Goal: Task Accomplishment & Management: Use online tool/utility

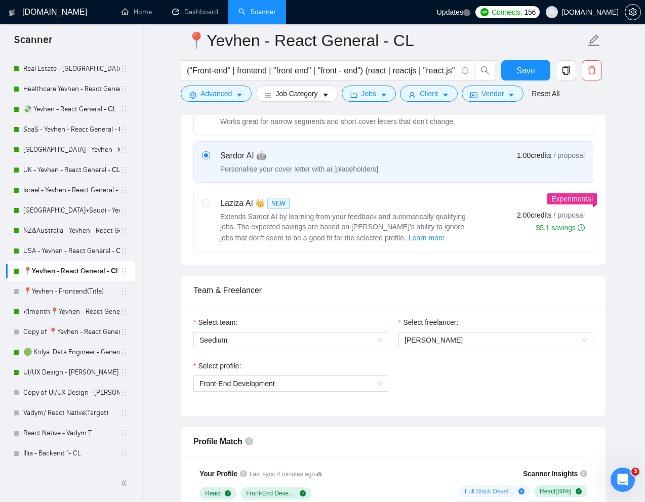
scroll to position [144, 0]
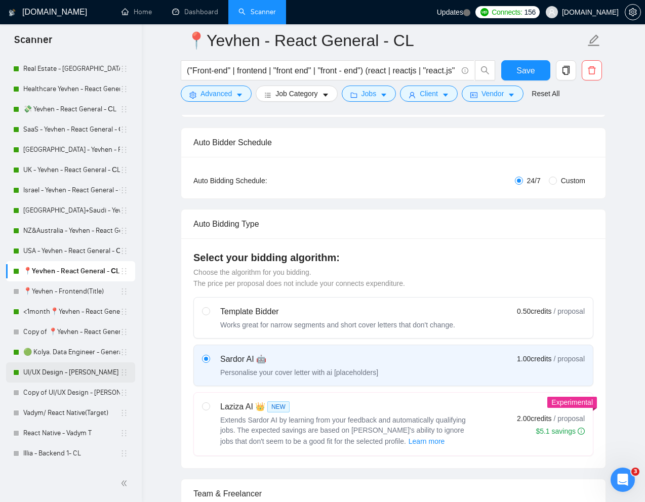
click at [54, 371] on link "UI/UX Design - [PERSON_NAME]" at bounding box center [71, 372] width 97 height 20
click at [56, 371] on link "UI/UX Design - [PERSON_NAME]" at bounding box center [71, 372] width 97 height 20
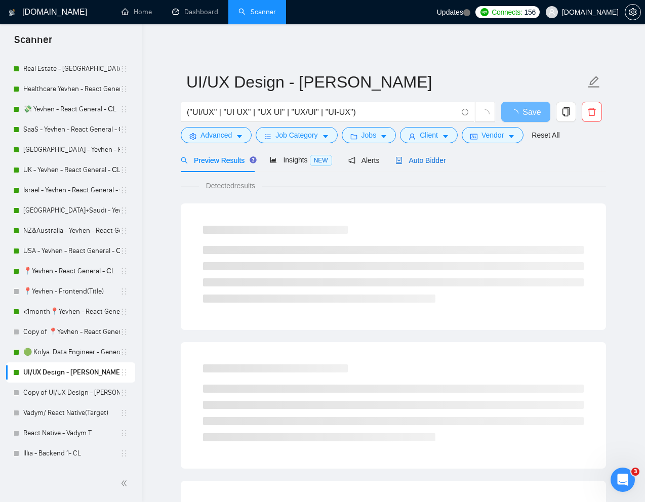
click at [428, 159] on span "Auto Bidder" at bounding box center [420, 160] width 50 height 8
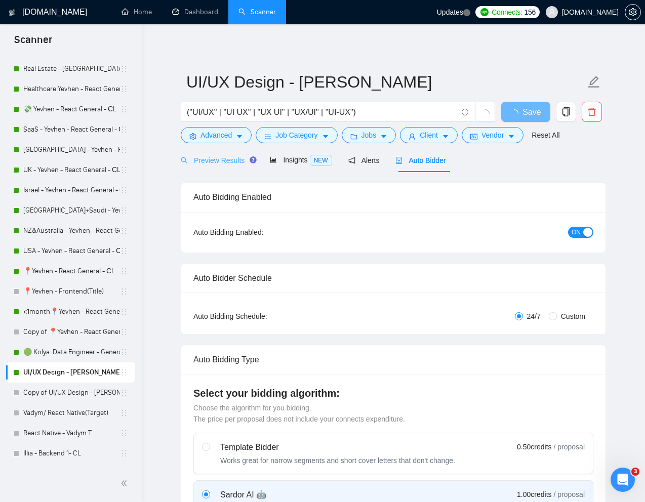
click at [214, 153] on div "Preview Results" at bounding box center [217, 160] width 73 height 24
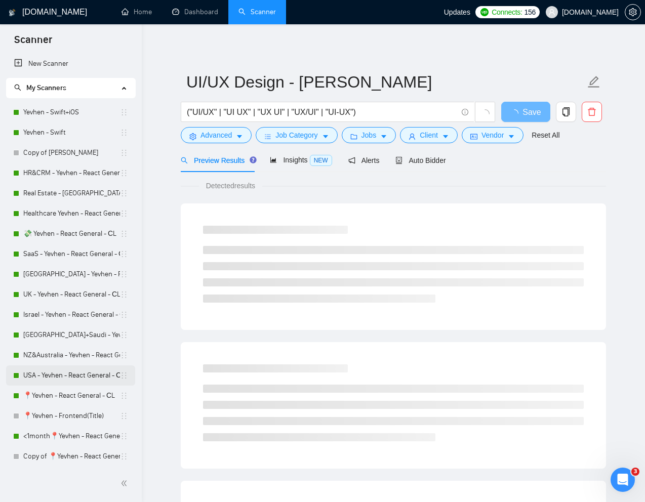
click at [54, 376] on link "USA - Yevhen - React General - СL" at bounding box center [71, 375] width 97 height 20
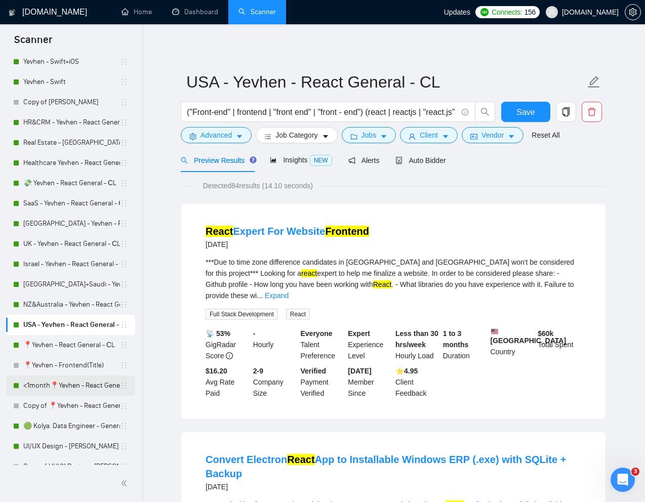
scroll to position [53, 0]
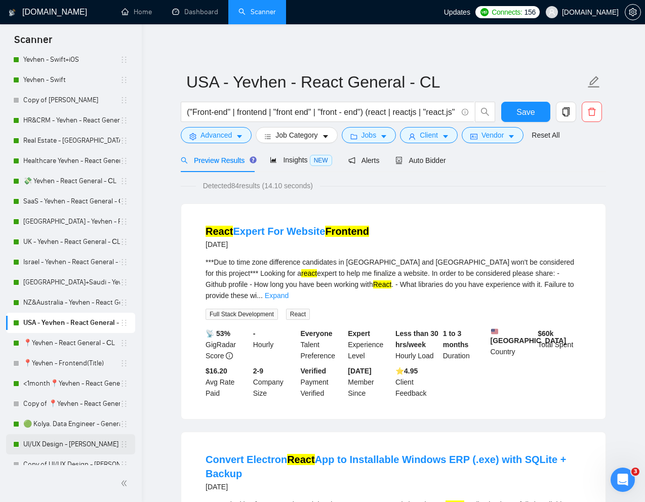
click at [45, 442] on link "UI/UX Design - [PERSON_NAME]" at bounding box center [71, 444] width 97 height 20
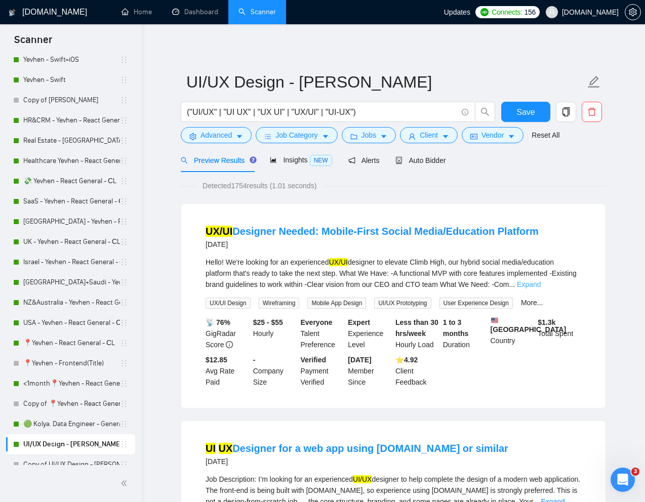
click at [540, 286] on link "Expand" at bounding box center [529, 284] width 24 height 8
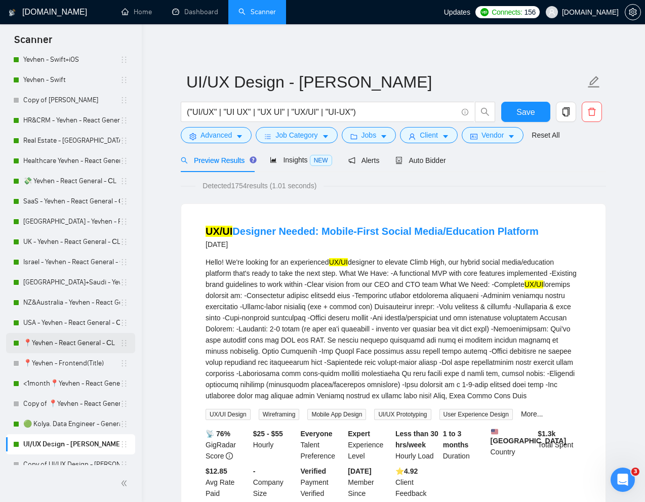
click at [53, 338] on link "📍Yevhen - React General - СL" at bounding box center [71, 343] width 97 height 20
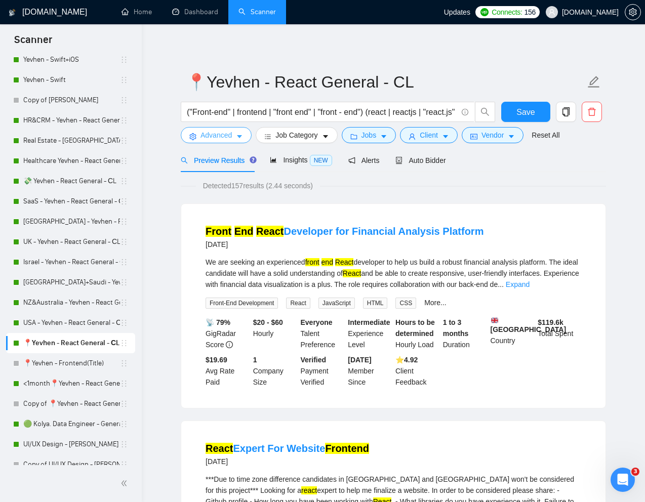
click at [220, 137] on span "Advanced" at bounding box center [215, 135] width 31 height 11
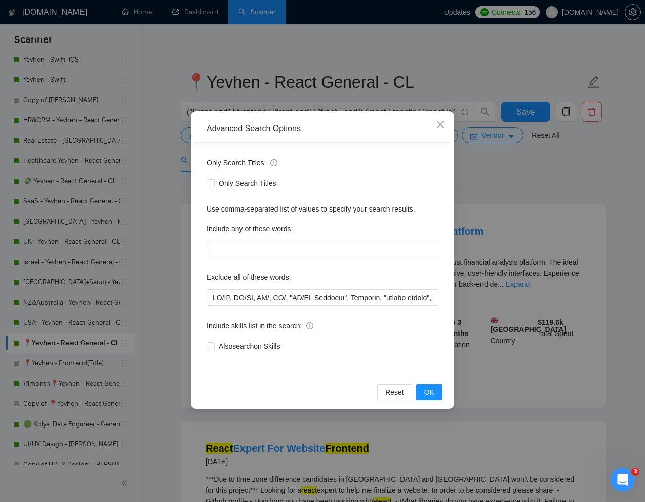
click at [534, 192] on div "Advanced Search Options Only Search Titles: Only Search Titles Use comma-separa…" at bounding box center [322, 251] width 645 height 502
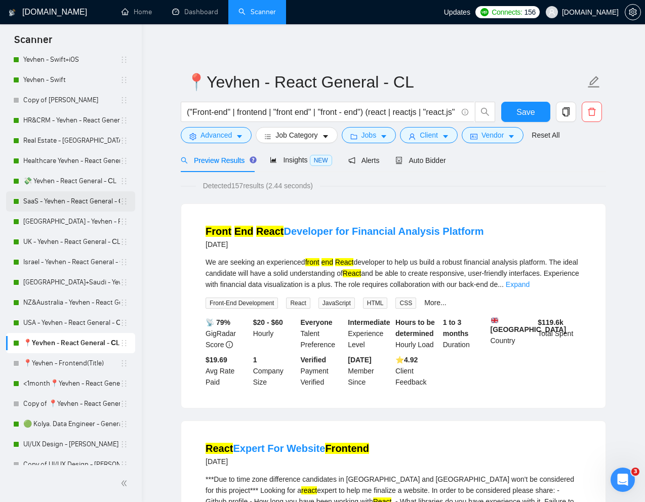
click at [70, 196] on link "SaaS - Yevhen - React General - СL" at bounding box center [71, 201] width 97 height 20
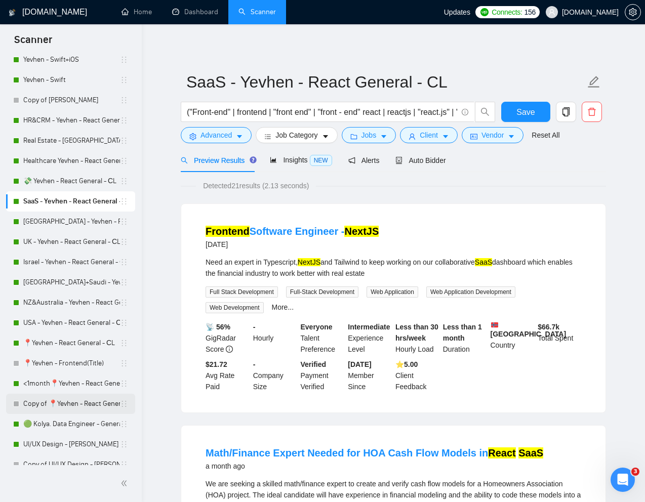
click at [46, 403] on link "Copy of 📍Yevhen - React General - СL" at bounding box center [71, 404] width 97 height 20
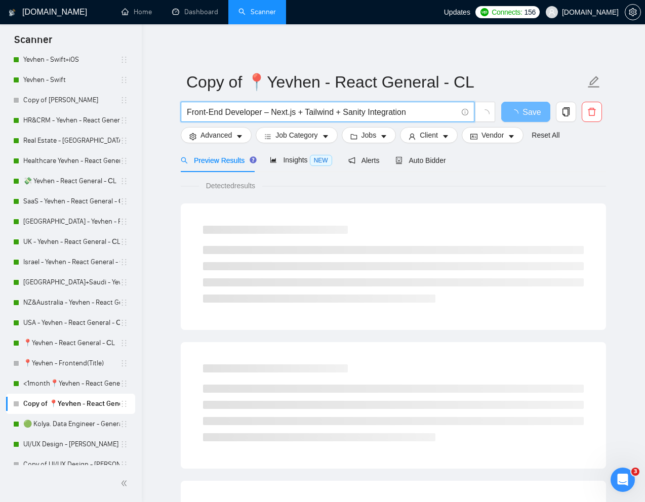
drag, startPoint x: 429, startPoint y: 108, endPoint x: 168, endPoint y: 109, distance: 260.6
click at [168, 109] on main "Copy of 📍Yevhen - React General - СL Front-End Developer – Next.js + Tailwind +…" at bounding box center [393, 462] width 471 height 844
paste input "React Developer Needed for SaaS"
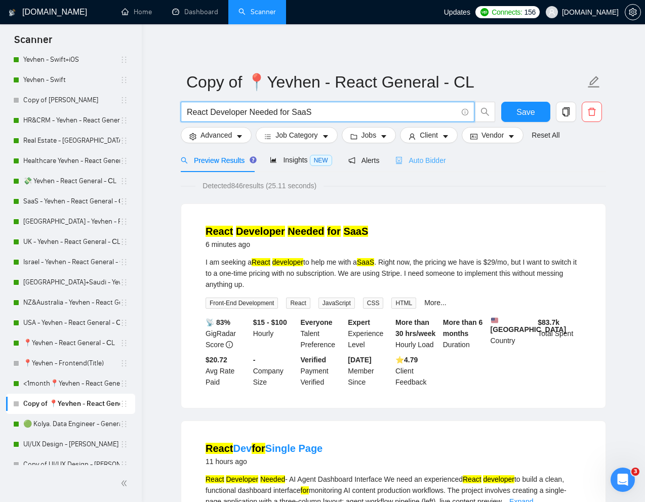
type input "React Developer Needed for SaaS"
click at [431, 156] on span "Auto Bidder" at bounding box center [420, 160] width 50 height 8
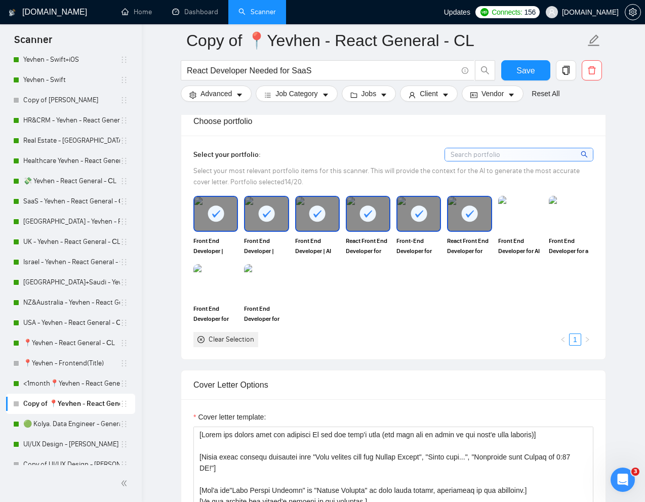
scroll to position [913, 0]
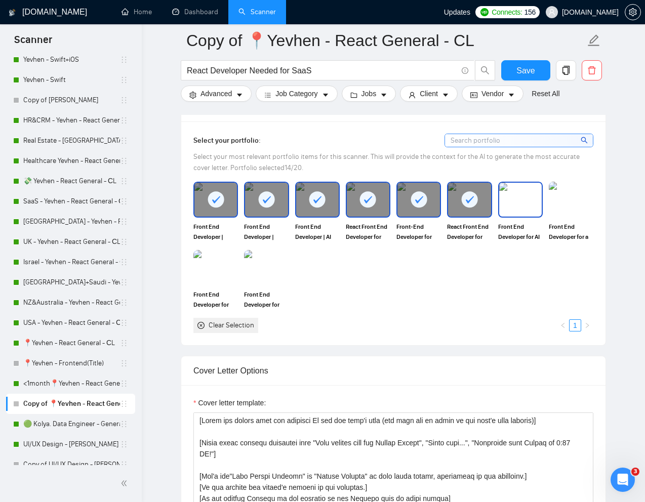
click at [514, 204] on img at bounding box center [520, 199] width 43 height 33
click at [570, 207] on img at bounding box center [570, 199] width 43 height 33
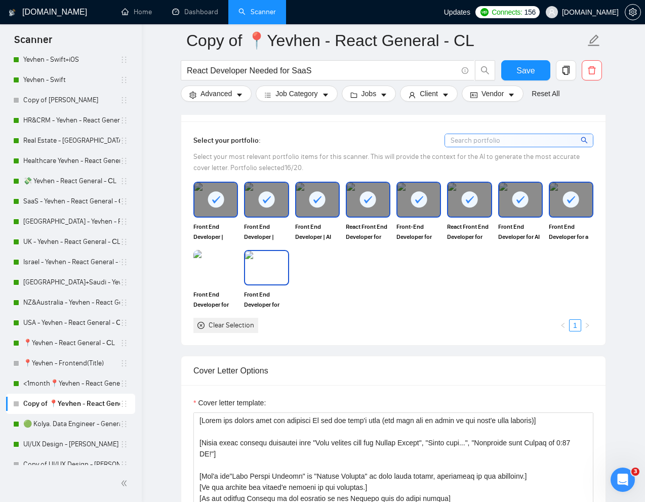
click at [266, 264] on img at bounding box center [266, 267] width 43 height 33
click at [217, 264] on img at bounding box center [215, 267] width 43 height 33
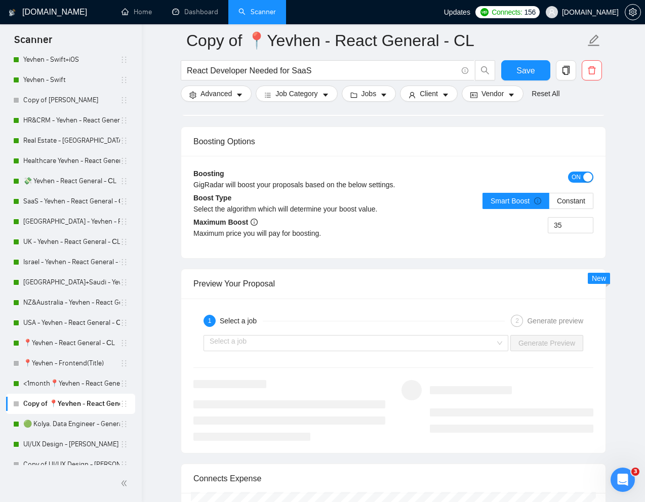
scroll to position [1950, 0]
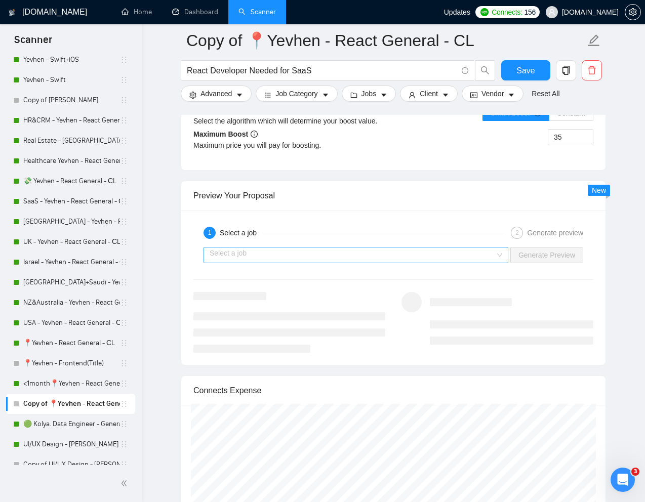
click at [308, 259] on input "search" at bounding box center [351, 254] width 285 height 15
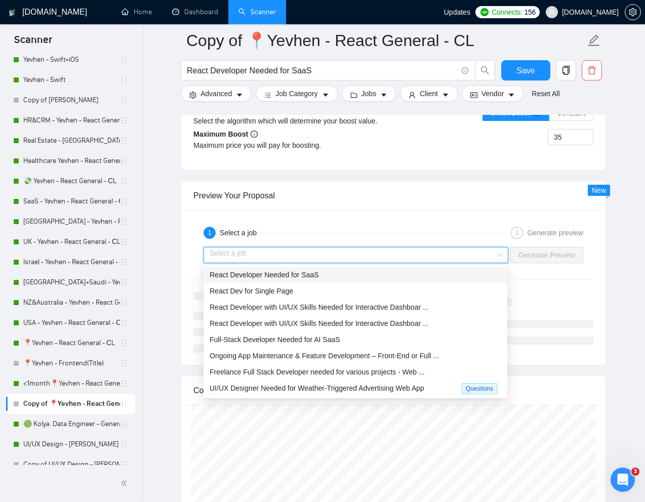
click at [272, 273] on span "React Developer Needed for SaaS" at bounding box center [263, 275] width 109 height 8
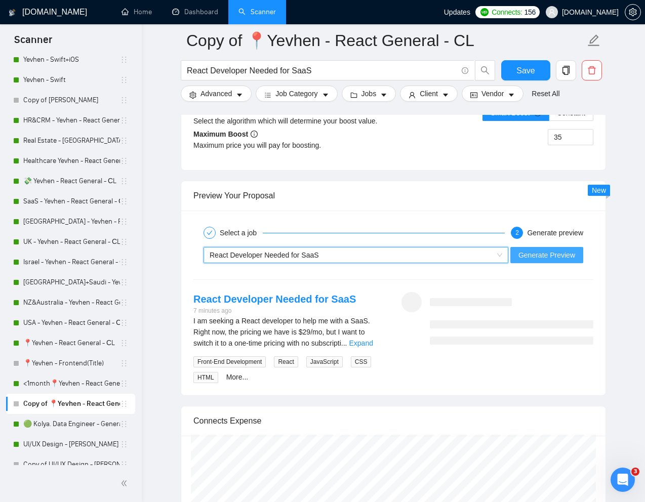
click at [547, 253] on span "Generate Preview" at bounding box center [546, 254] width 57 height 11
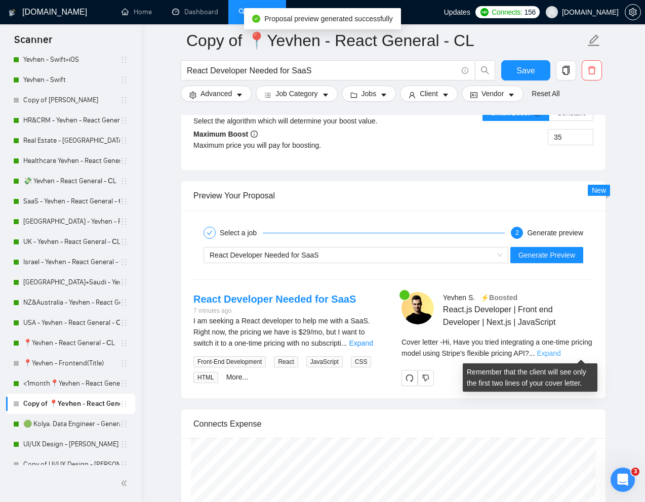
click at [560, 354] on link "Expand" at bounding box center [548, 353] width 24 height 8
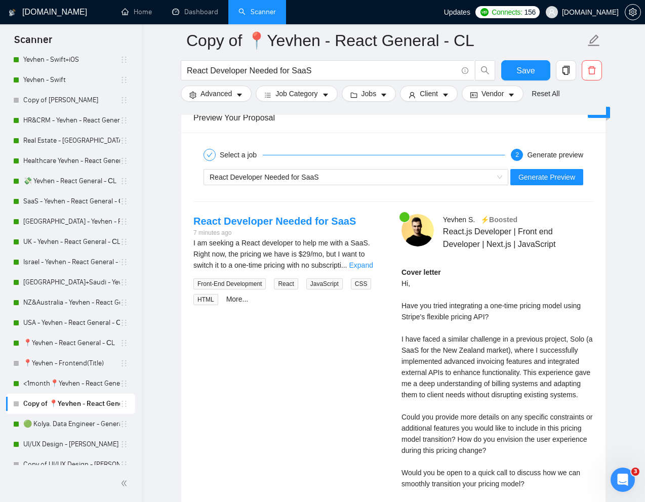
scroll to position [2020, 0]
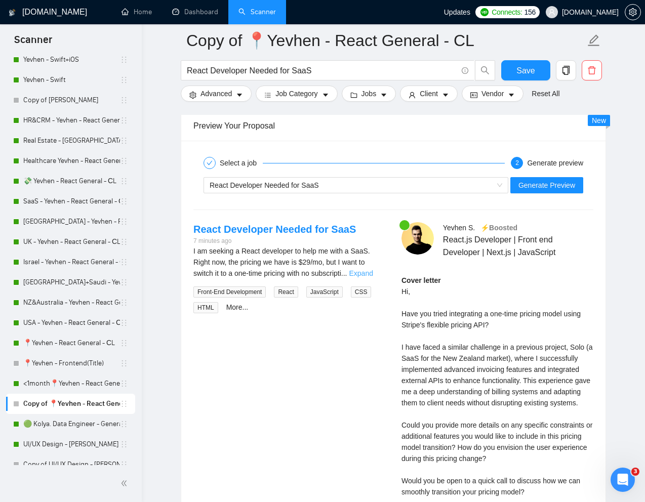
click at [372, 274] on link "Expand" at bounding box center [361, 273] width 24 height 8
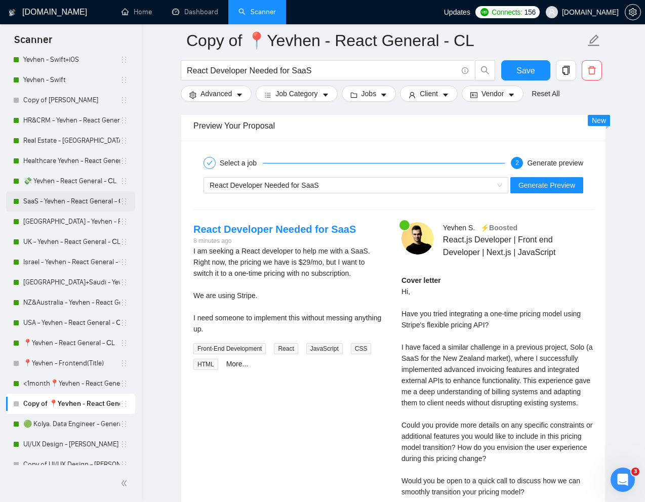
click at [59, 201] on link "SaaS - Yevhen - React General - СL" at bounding box center [71, 201] width 97 height 20
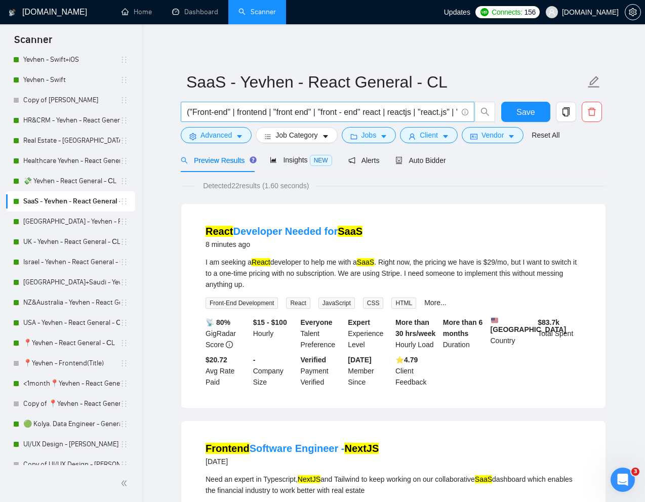
click at [347, 115] on input "("Front-end" | frontend | "front end" | "front - end" react | reactjs | "react.…" at bounding box center [322, 112] width 270 height 13
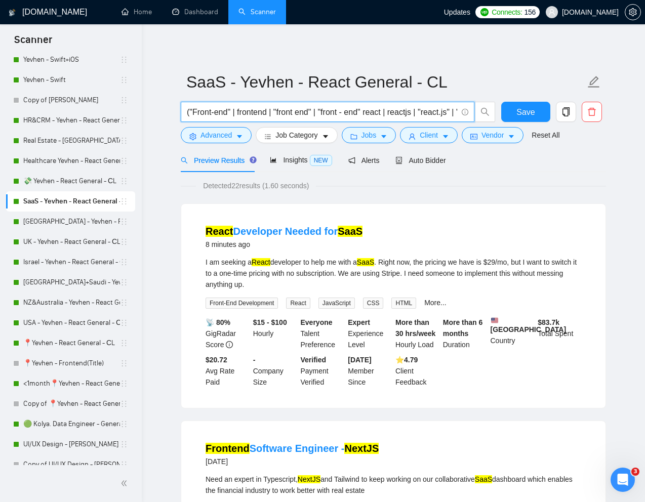
paste input "[PERSON_NAME]"
paste input "React Developer Needed for SaaS"
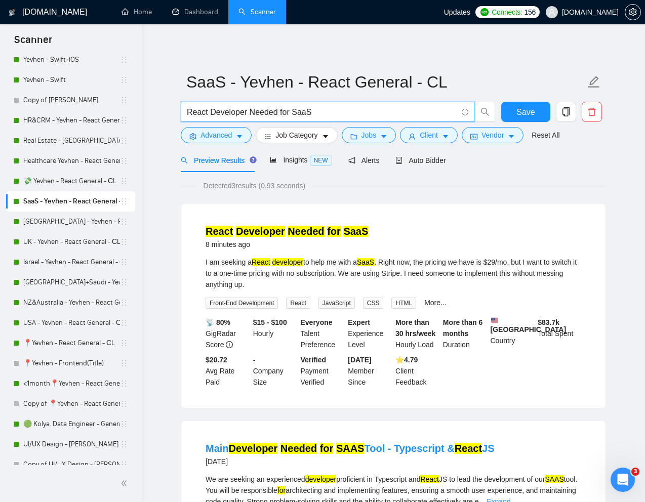
type input "React Developer Needed for SaaS"
click at [566, 188] on div "Detected 3 results (0.93 seconds)" at bounding box center [393, 185] width 425 height 11
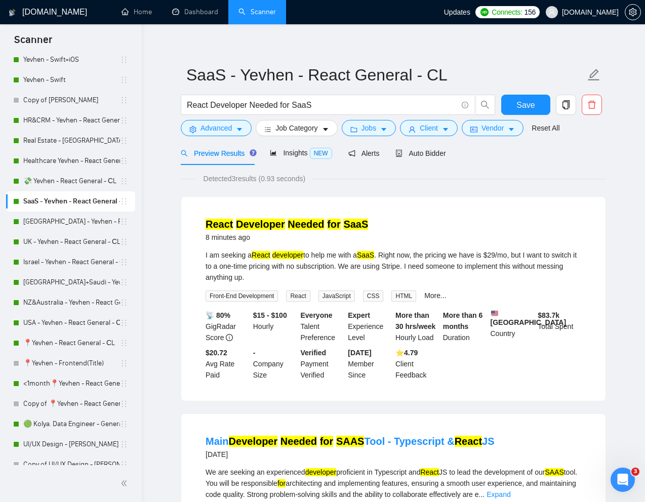
scroll to position [14, 0]
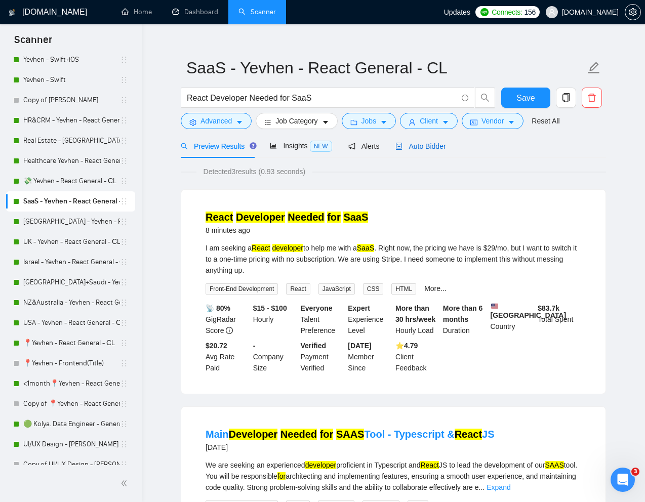
click at [431, 148] on span "Auto Bidder" at bounding box center [420, 146] width 50 height 8
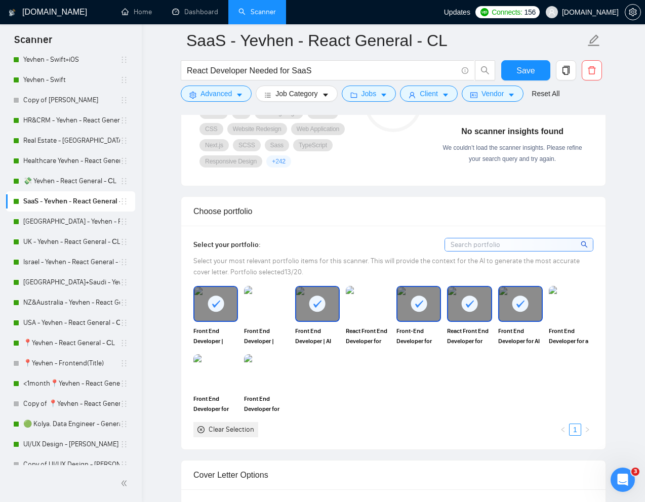
scroll to position [852, 0]
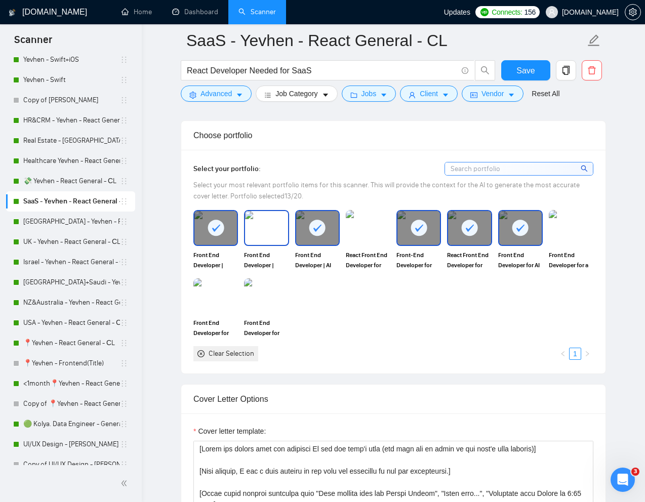
click at [254, 244] on img at bounding box center [266, 227] width 43 height 33
click at [270, 313] on img at bounding box center [266, 295] width 43 height 33
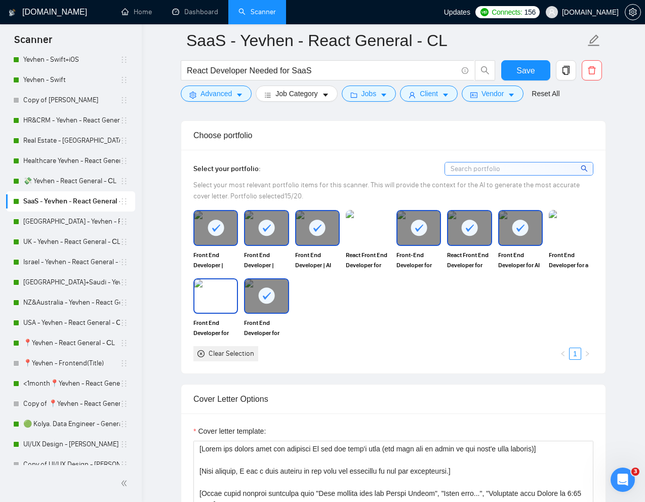
click at [223, 313] on img at bounding box center [215, 295] width 43 height 33
click at [571, 244] on img at bounding box center [570, 227] width 43 height 33
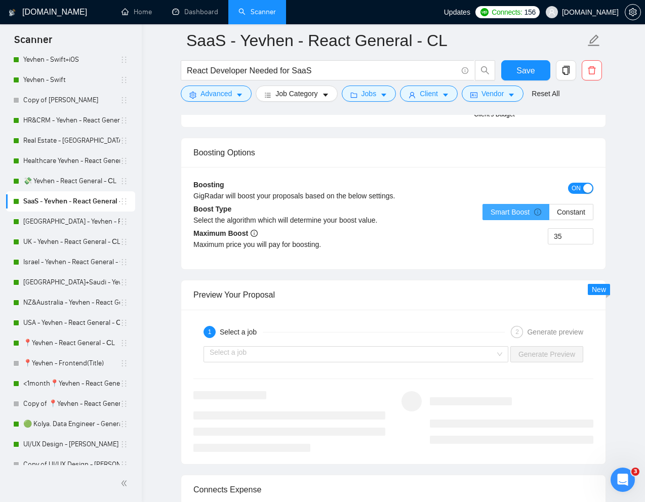
scroll to position [1865, 0]
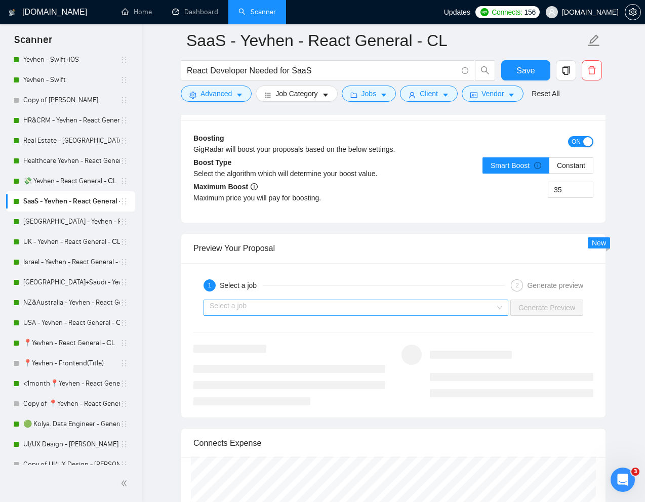
click at [429, 315] on input "search" at bounding box center [351, 307] width 285 height 15
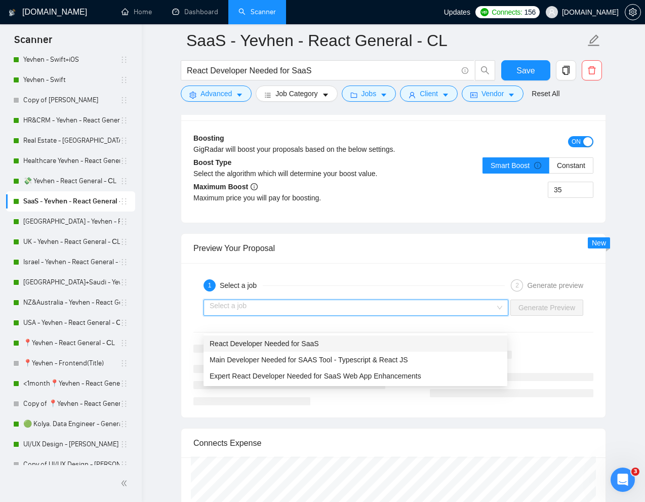
click at [303, 345] on span "React Developer Needed for SaaS" at bounding box center [263, 343] width 109 height 8
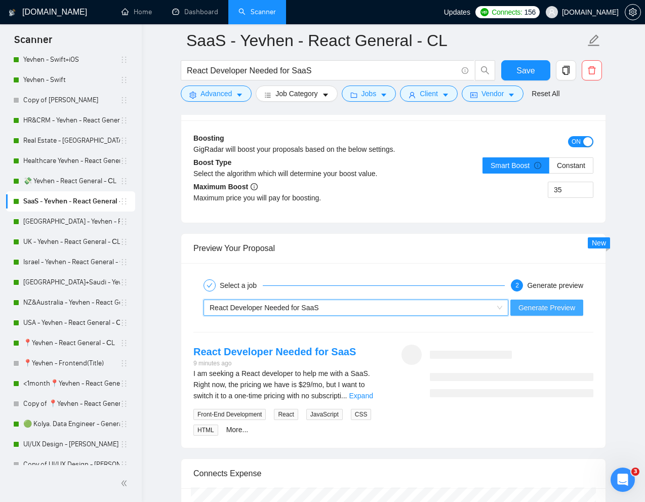
click at [542, 313] on span "Generate Preview" at bounding box center [546, 307] width 57 height 11
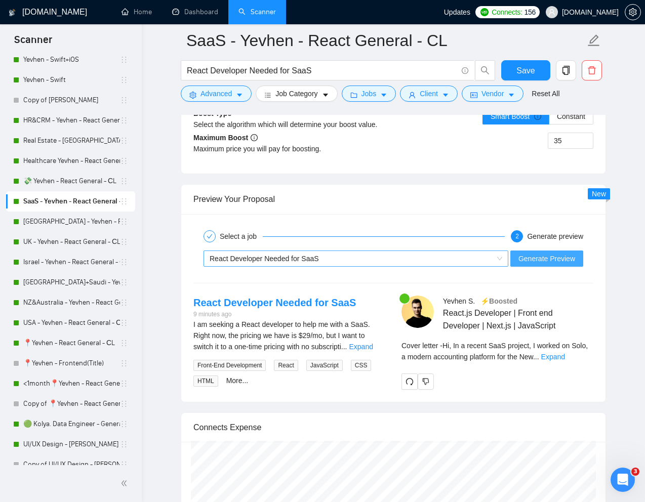
scroll to position [1935, 0]
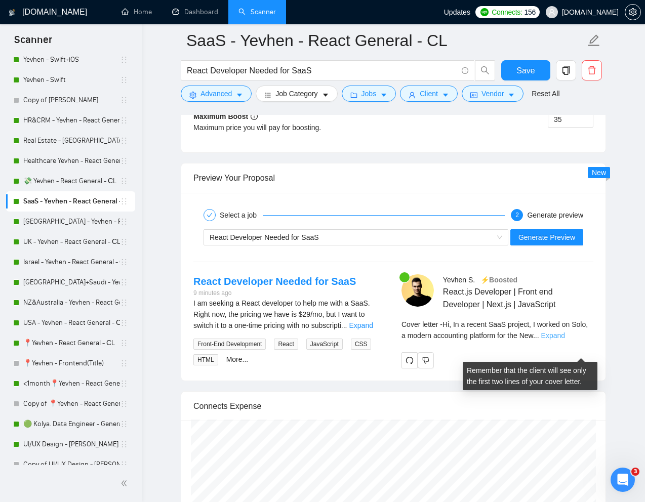
click at [565, 339] on link "Expand" at bounding box center [553, 335] width 24 height 8
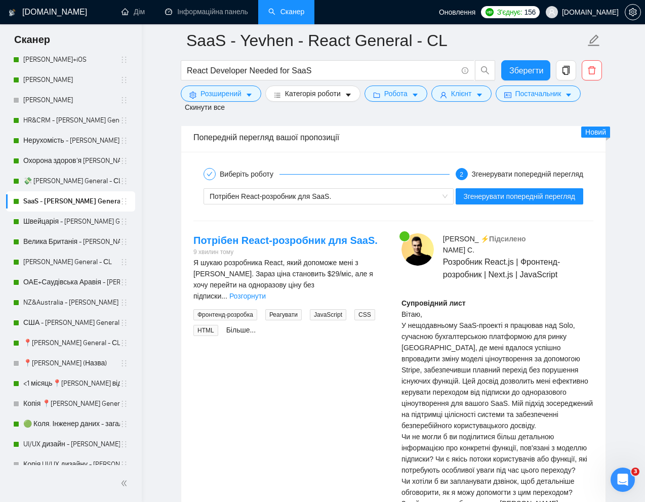
scroll to position [2050, 0]
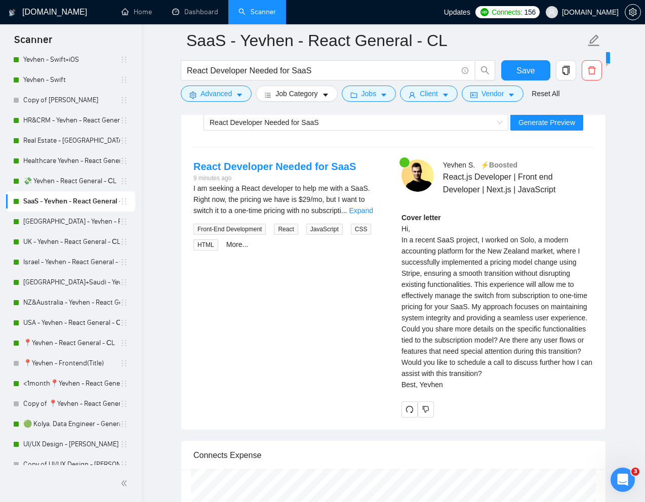
click at [401, 273] on div "Cover letter Hi, In a recent SaaS project, I worked on Solo, a modern accountin…" at bounding box center [497, 301] width 192 height 178
drag, startPoint x: 398, startPoint y: 267, endPoint x: 511, endPoint y: 449, distance: 214.4
click at [511, 417] on div "Yevhen S . ⚡️Boosted React.js Developer | Front end Developer | Next.js | JavaS…" at bounding box center [497, 288] width 208 height 258
copy div "In a recent SaaS project, I worked on Solo, a modern accounting platform for th…"
click at [48, 97] on link "Copy of [PERSON_NAME]" at bounding box center [71, 100] width 97 height 20
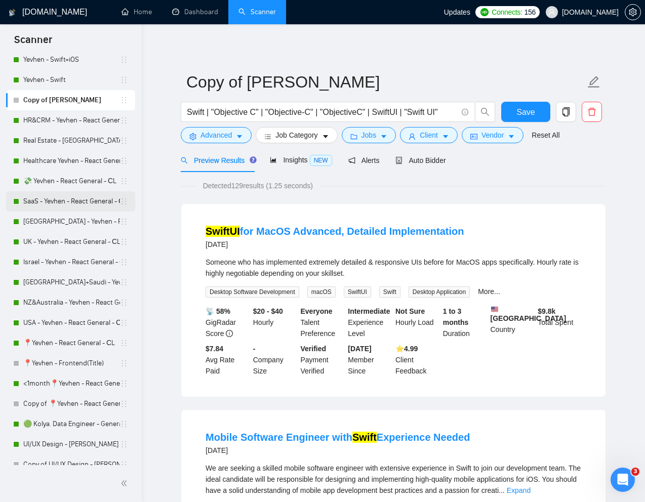
click at [51, 204] on link "SaaS - Yevhen - React General - СL" at bounding box center [71, 201] width 97 height 20
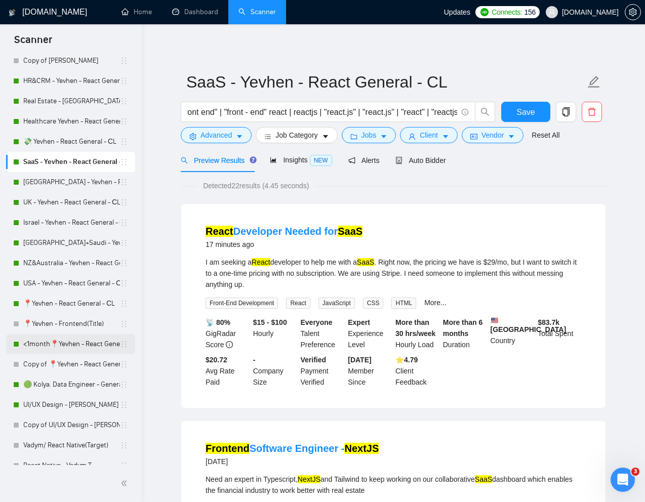
scroll to position [97, 0]
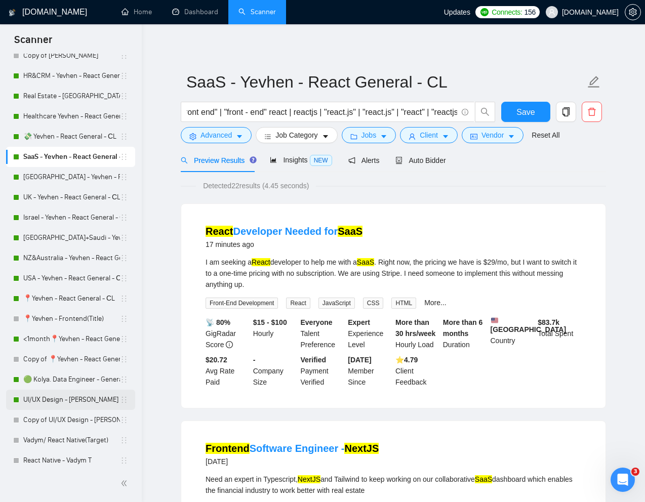
click at [53, 395] on link "UI/UX Design - [PERSON_NAME]" at bounding box center [71, 400] width 97 height 20
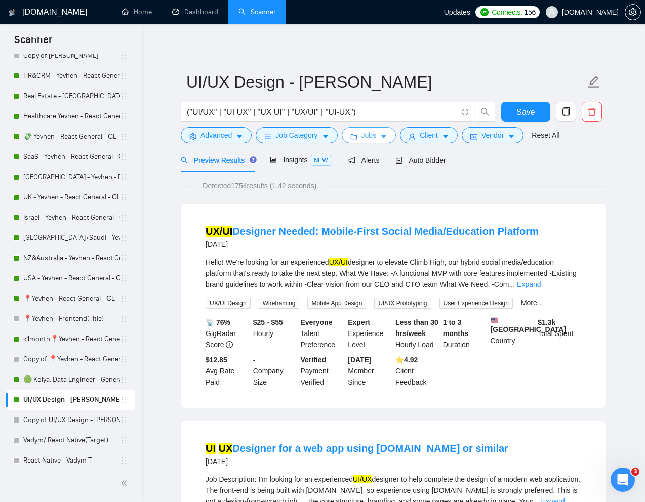
click at [356, 133] on icon "folder" at bounding box center [353, 136] width 7 height 7
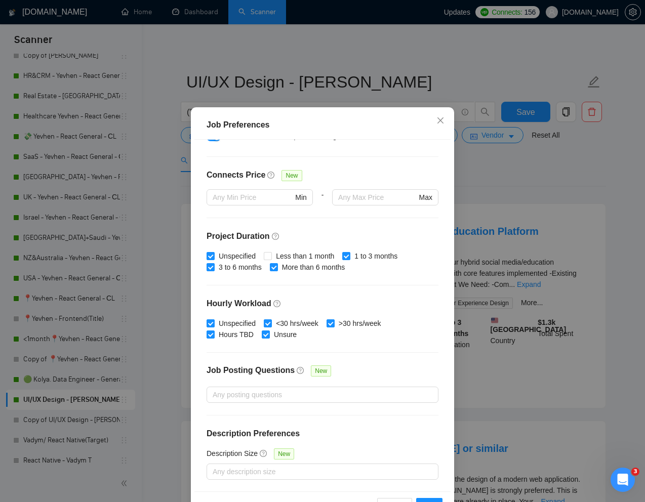
scroll to position [50, 0]
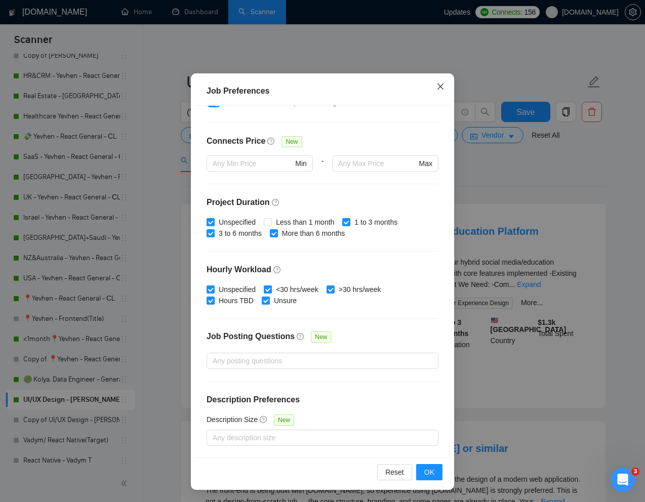
click at [438, 83] on icon "close" at bounding box center [440, 86] width 8 height 8
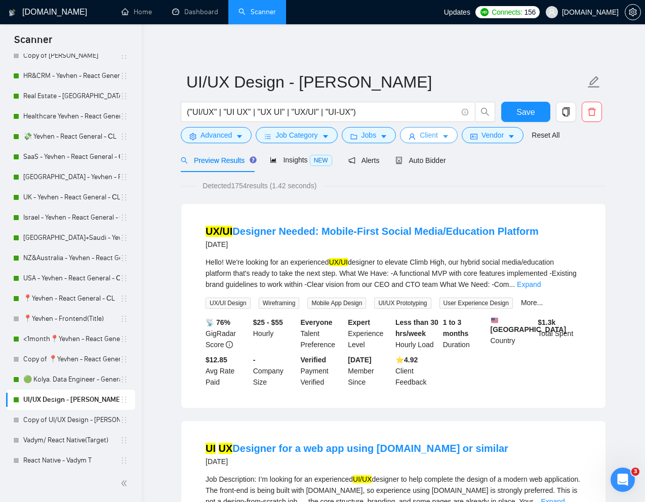
click at [420, 136] on button "Client" at bounding box center [429, 135] width 58 height 16
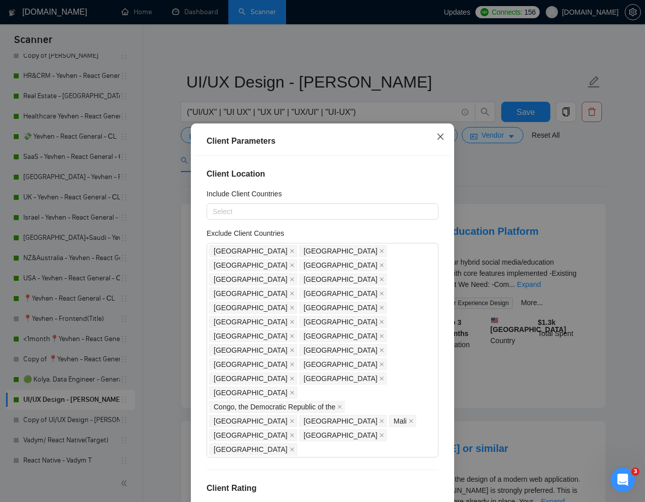
click at [436, 131] on span "Close" at bounding box center [440, 136] width 27 height 27
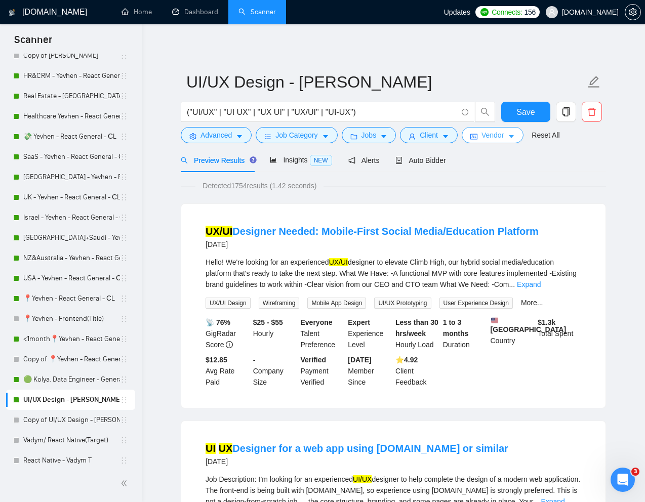
click at [497, 132] on span "Vendor" at bounding box center [492, 135] width 22 height 11
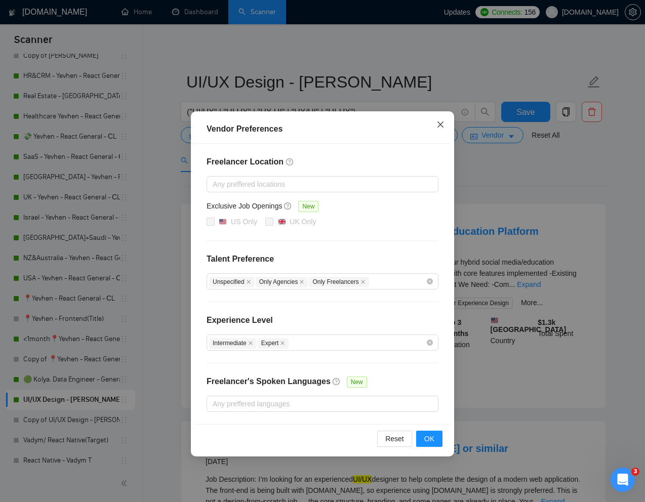
click at [441, 121] on icon "close" at bounding box center [440, 124] width 8 height 8
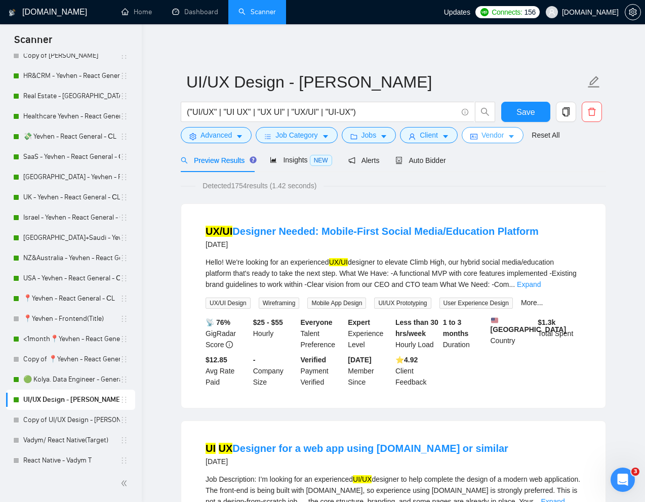
scroll to position [97, 0]
click at [57, 423] on link "Copy of UI/UX Design - [PERSON_NAME]" at bounding box center [71, 420] width 97 height 20
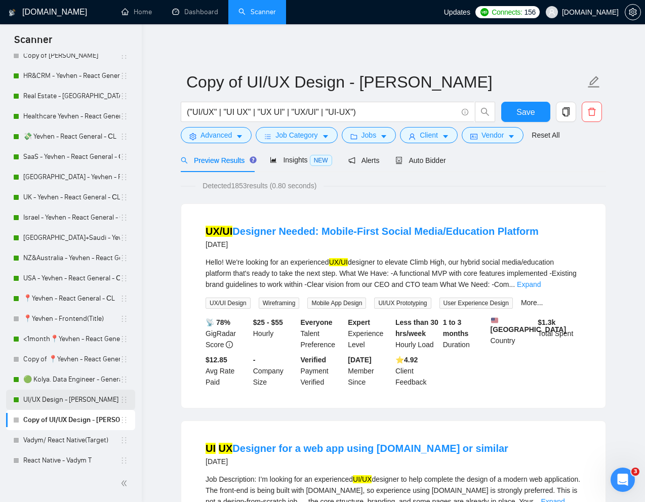
click at [34, 406] on link "UI/UX Design - [PERSON_NAME]" at bounding box center [71, 400] width 97 height 20
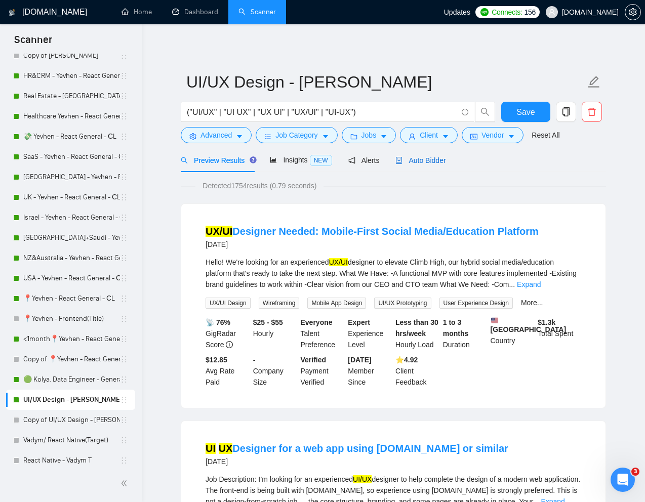
click at [434, 160] on span "Auto Bidder" at bounding box center [420, 160] width 50 height 8
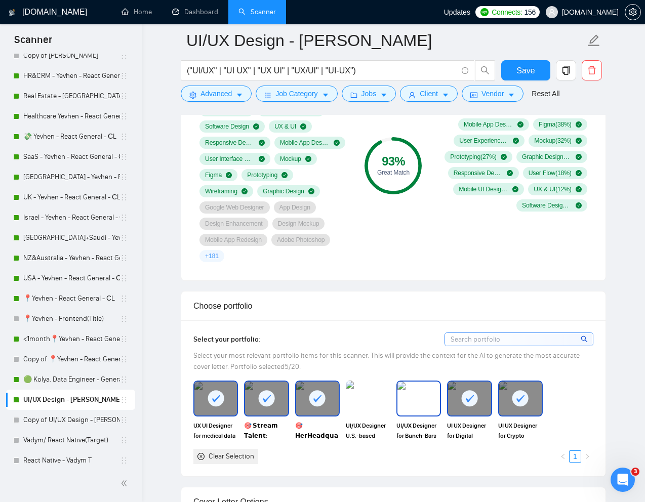
scroll to position [747, 0]
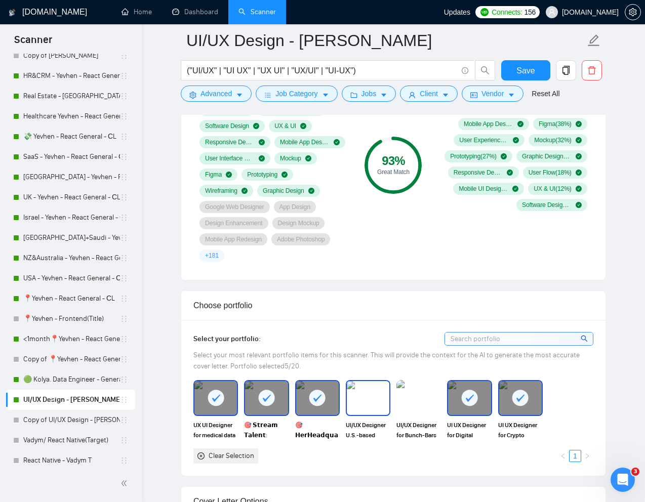
click at [368, 420] on span "UI/UX Designer U.S.-based service Welcome Renovation" at bounding box center [368, 430] width 45 height 20
click at [421, 415] on div at bounding box center [418, 397] width 45 height 35
click at [370, 412] on div at bounding box center [368, 397] width 43 height 33
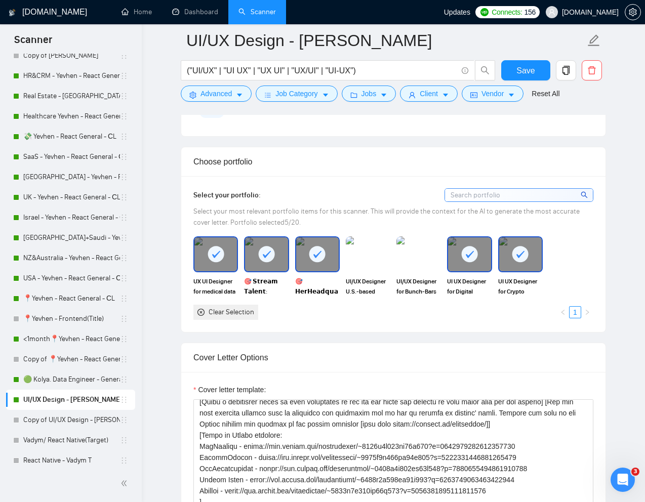
scroll to position [165, 0]
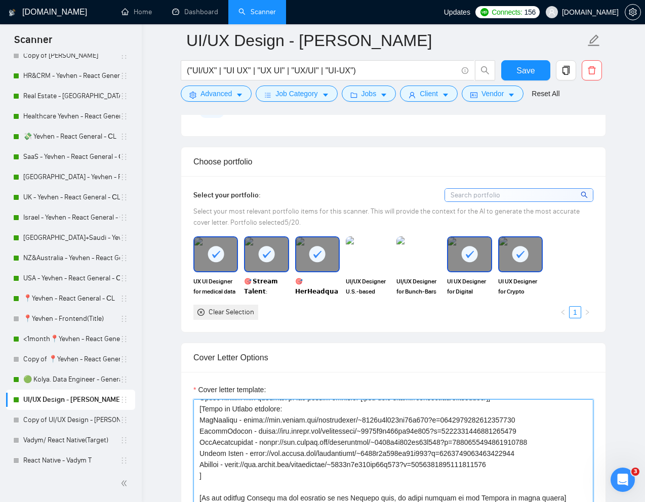
click at [68, 400] on link "UI/UX Design - [PERSON_NAME]" at bounding box center [71, 400] width 97 height 20
click at [380, 164] on div "Choose portfolio" at bounding box center [393, 161] width 400 height 29
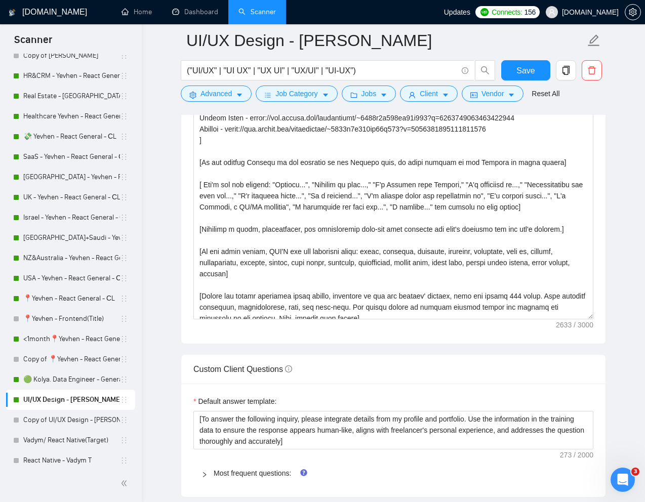
scroll to position [196, 0]
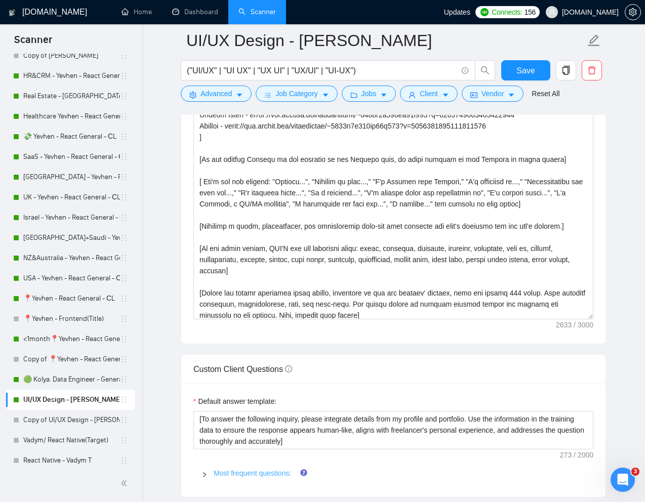
click at [250, 471] on link "Most frequent questions:" at bounding box center [252, 473] width 77 height 8
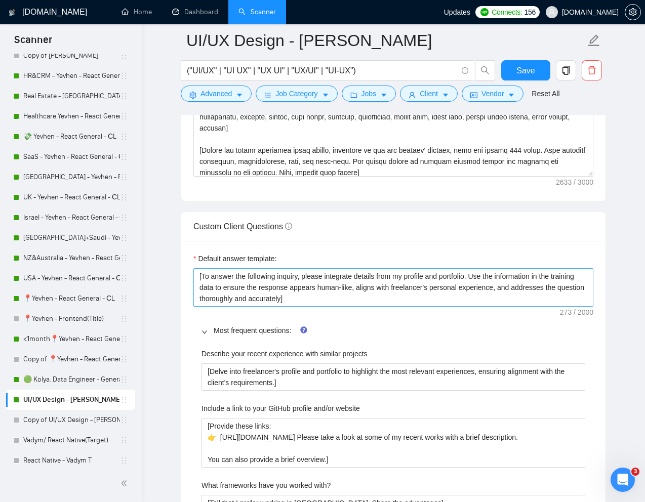
scroll to position [1343, 0]
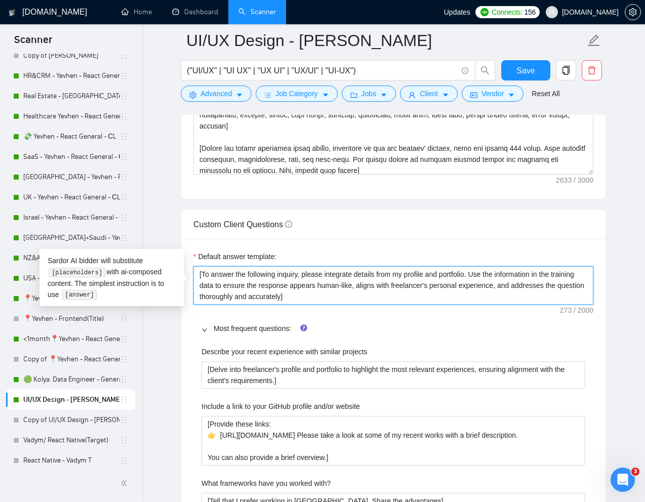
click at [327, 297] on textarea "[To answer the following inquiry, please integrate details from my profile and …" at bounding box center [393, 285] width 400 height 38
click at [350, 298] on textarea "[To answer the following inquiry, please integrate details from my profile and …" at bounding box center [393, 285] width 400 height 38
click at [351, 295] on textarea "[To answer the following inquiry, please integrate details from my profile and …" at bounding box center [393, 285] width 400 height 38
type textarea "[To answer the following inquiry, please integrate details from my profile and …"
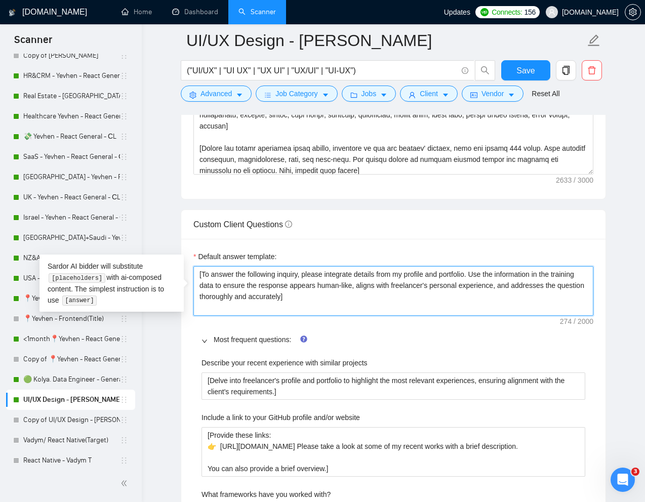
type textarea "[To answer the following inquiry, please integrate details from my profile and …"
paste textarea "always write by first name"
type textarea "[To answer the following inquiry, please integrate details from my profile and …"
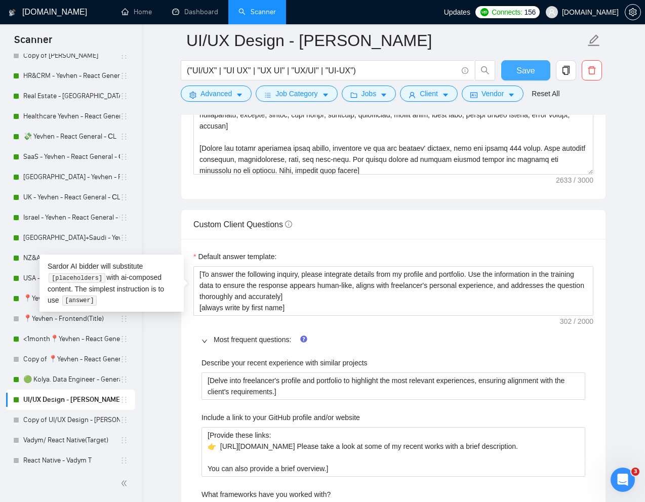
click at [529, 74] on span "Save" at bounding box center [525, 70] width 18 height 13
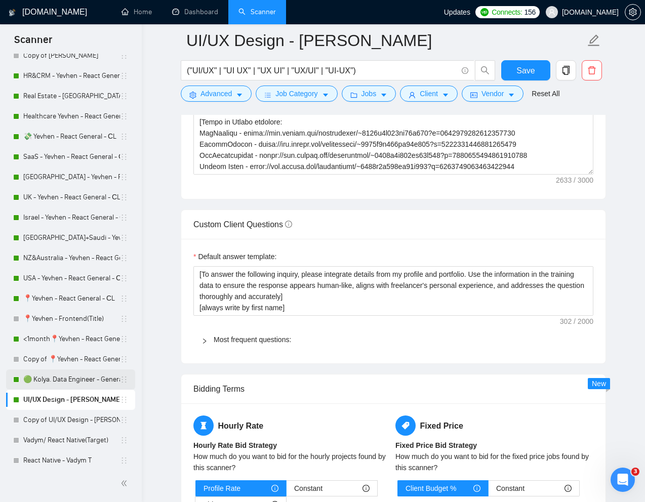
click at [71, 383] on link "🟢 Kolya. Data Engineer - General" at bounding box center [71, 379] width 97 height 20
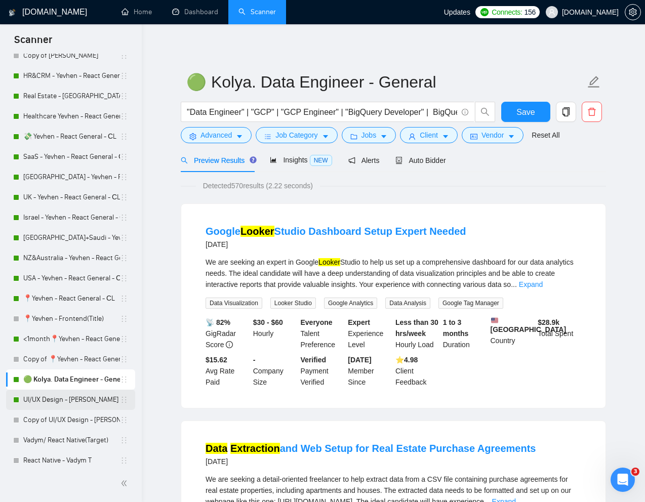
click at [66, 400] on link "UI/UX Design - [PERSON_NAME]" at bounding box center [71, 400] width 97 height 20
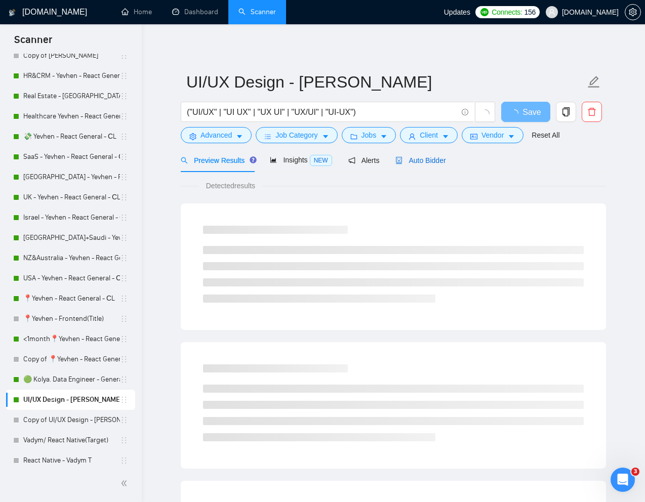
click at [417, 156] on span "Auto Bidder" at bounding box center [420, 160] width 50 height 8
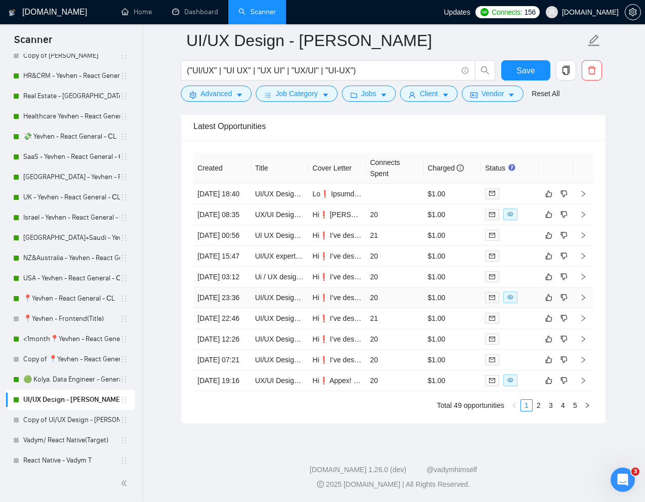
scroll to position [2571, 0]
click at [539, 411] on link "2" at bounding box center [538, 405] width 11 height 11
click at [550, 411] on link "3" at bounding box center [550, 405] width 11 height 11
click at [562, 411] on link "4" at bounding box center [562, 405] width 11 height 11
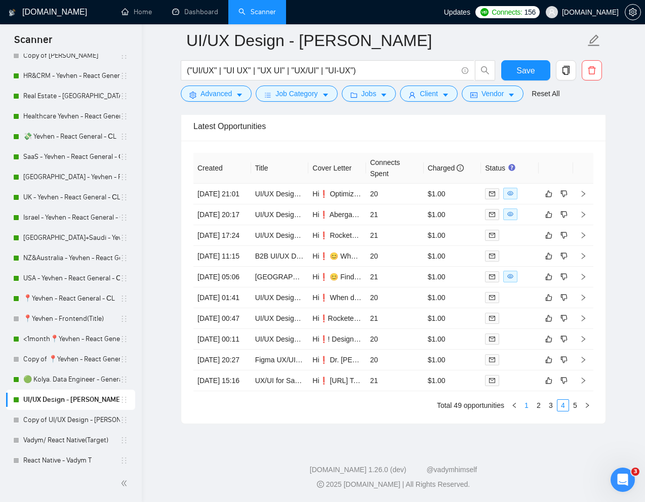
click at [527, 411] on link "1" at bounding box center [526, 405] width 11 height 11
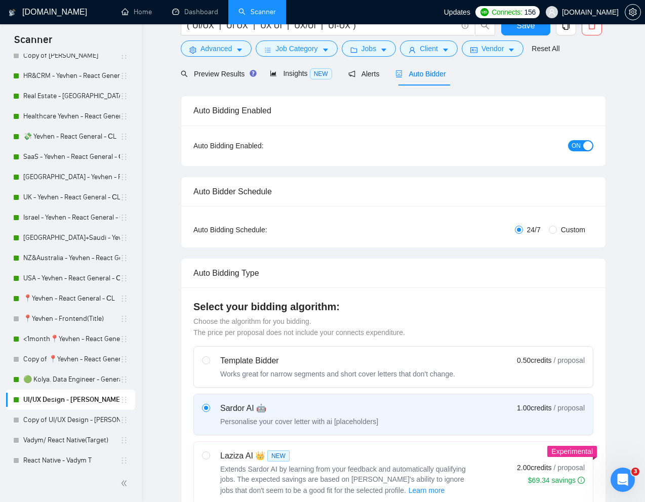
scroll to position [0, 0]
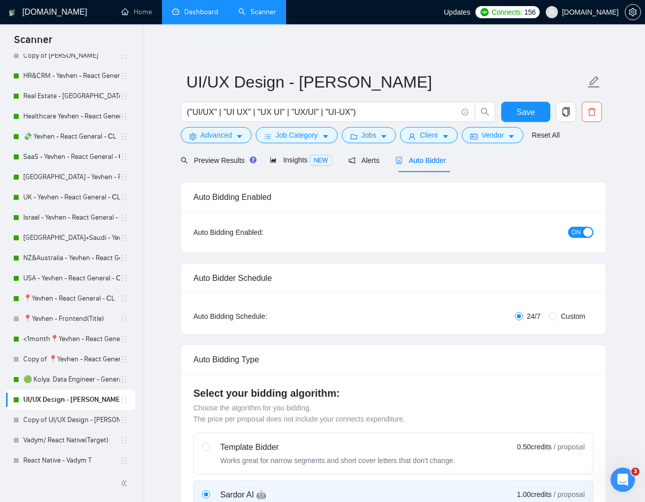
click at [190, 8] on link "Dashboard" at bounding box center [195, 12] width 46 height 9
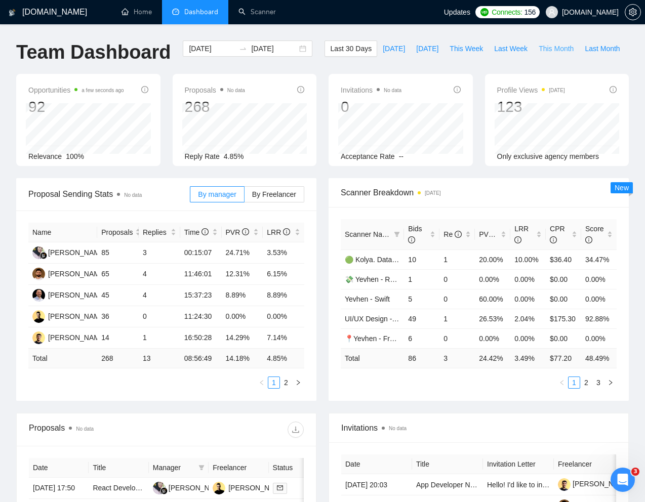
click at [538, 54] on span "This Month" at bounding box center [555, 48] width 35 height 11
type input "[DATE]"
click at [494, 54] on span "Last Week" at bounding box center [510, 48] width 33 height 11
type input "[DATE]"
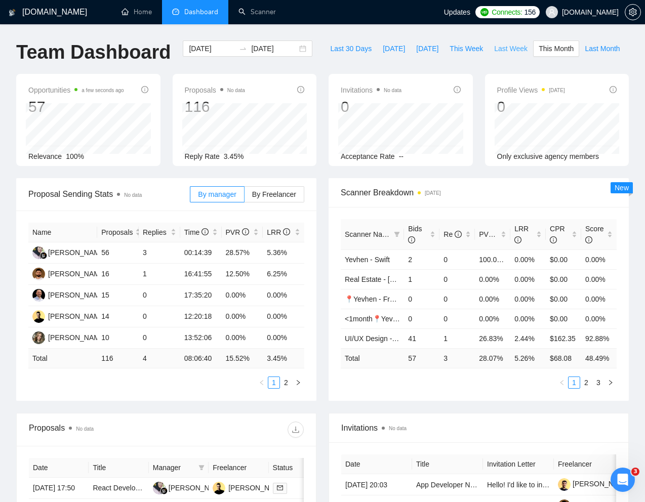
type input "[DATE]"
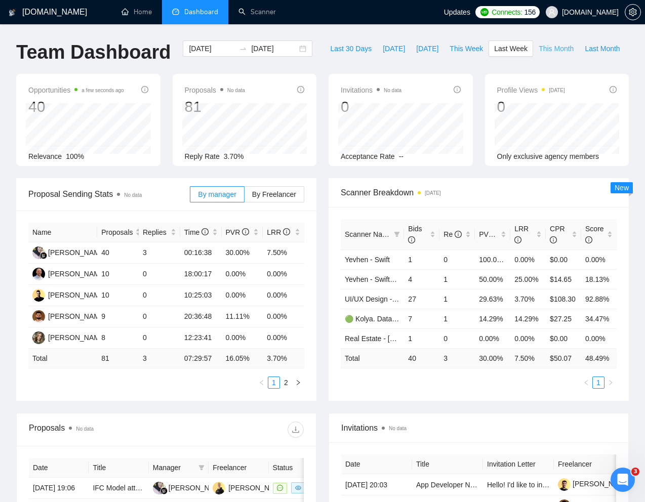
click at [538, 54] on span "This Month" at bounding box center [555, 48] width 35 height 11
type input "[DATE]"
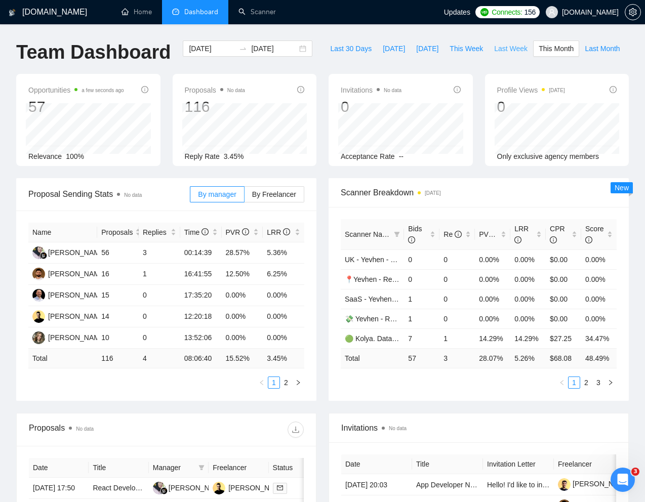
click at [494, 54] on span "Last Week" at bounding box center [510, 48] width 33 height 11
type input "[DATE]"
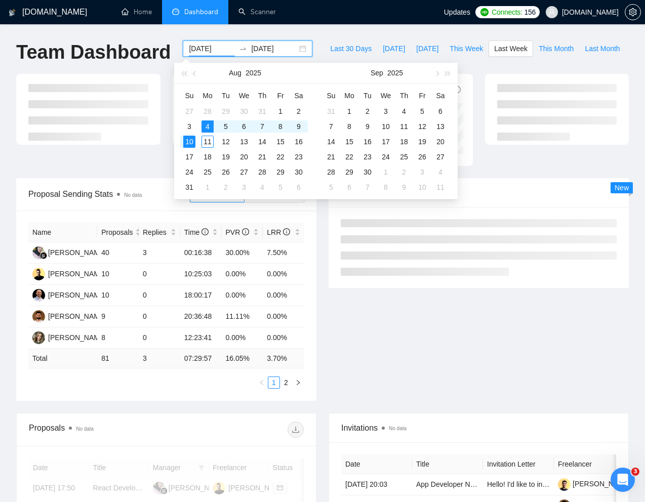
click at [214, 50] on input "[DATE]" at bounding box center [212, 48] width 46 height 11
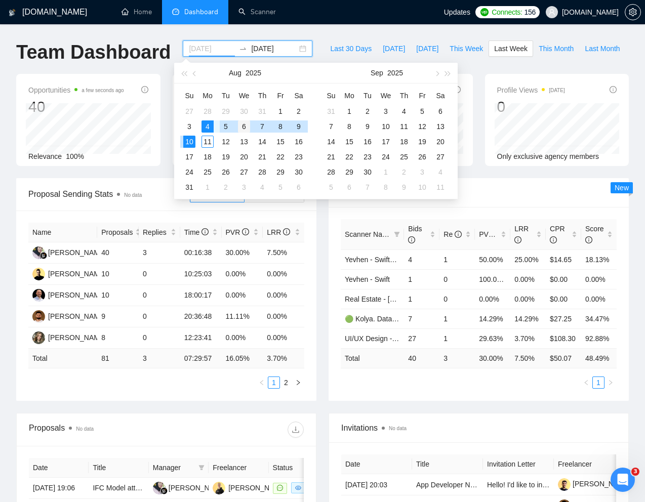
type input "[DATE]"
click at [244, 124] on div "6" at bounding box center [244, 126] width 12 height 12
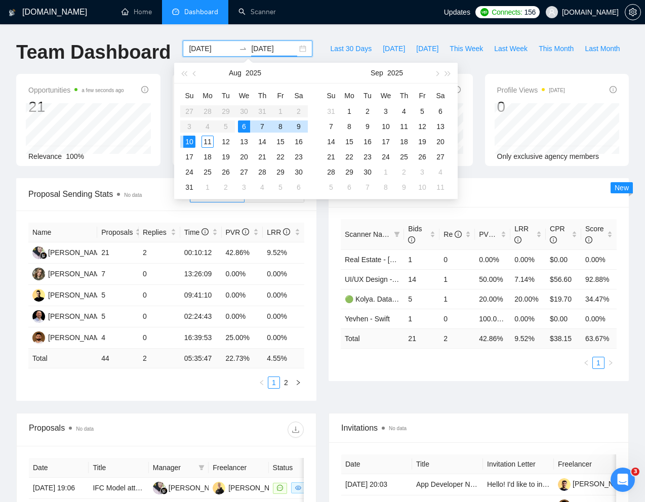
type input "[DATE]"
click at [368, 43] on div "Team Dashboard [DATE] [DATE] Last 30 Days [DATE] [DATE] This Week Last Week Thi…" at bounding box center [322, 56] width 624 height 33
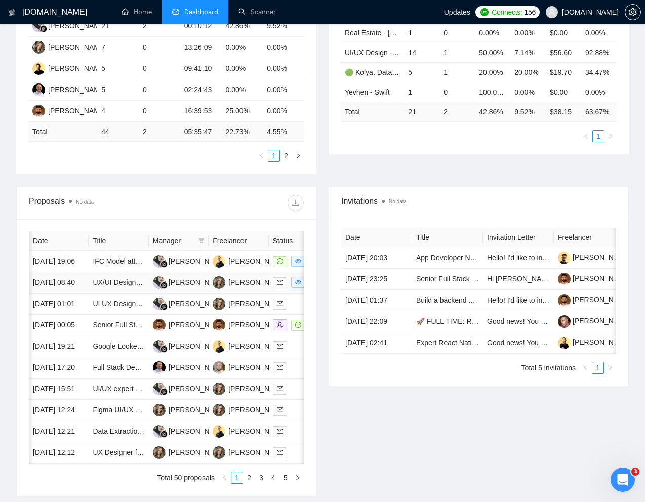
scroll to position [0, 50]
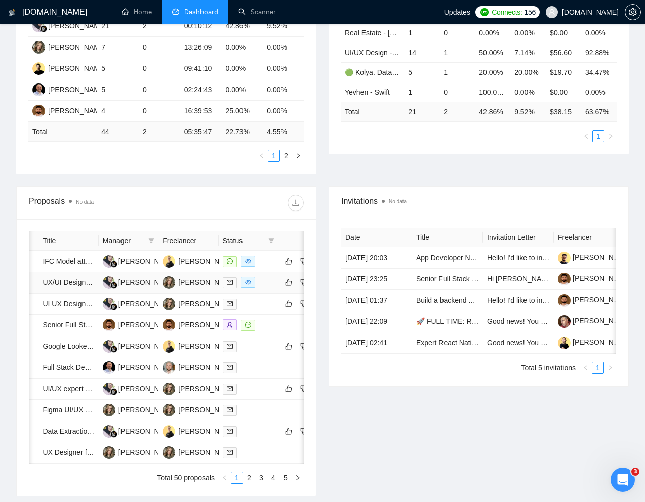
click at [248, 293] on td at bounding box center [249, 282] width 60 height 21
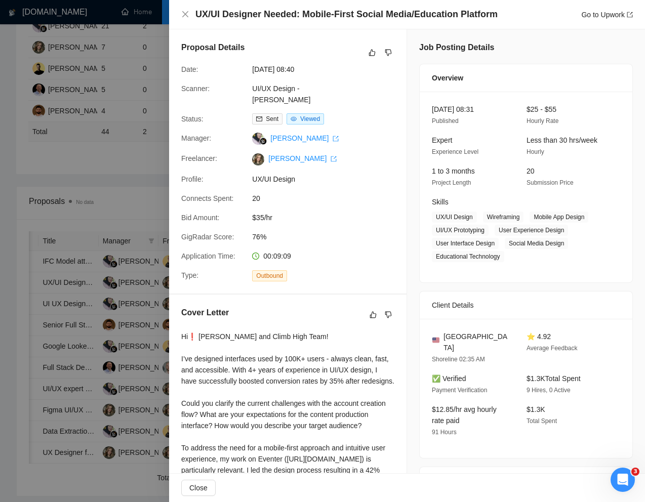
click at [140, 201] on div at bounding box center [322, 251] width 645 height 502
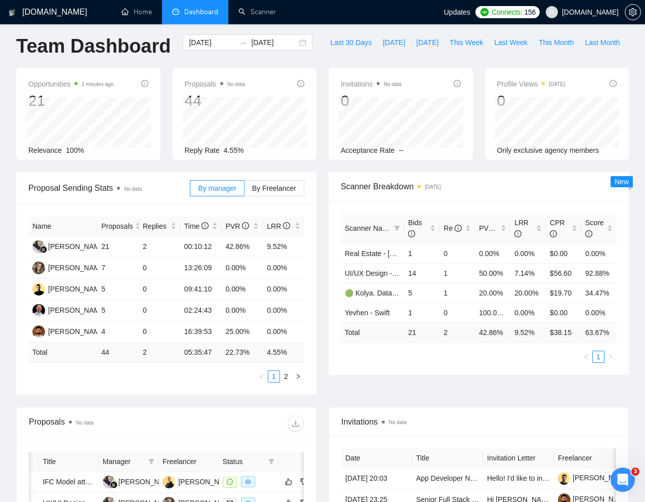
scroll to position [0, 0]
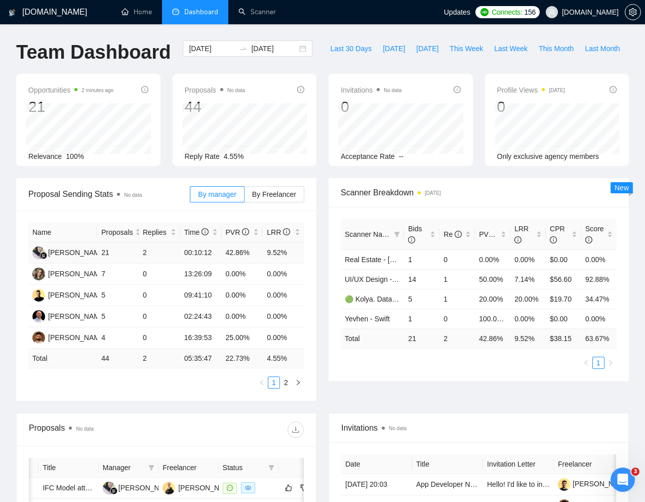
click at [144, 264] on td "2" at bounding box center [159, 252] width 41 height 21
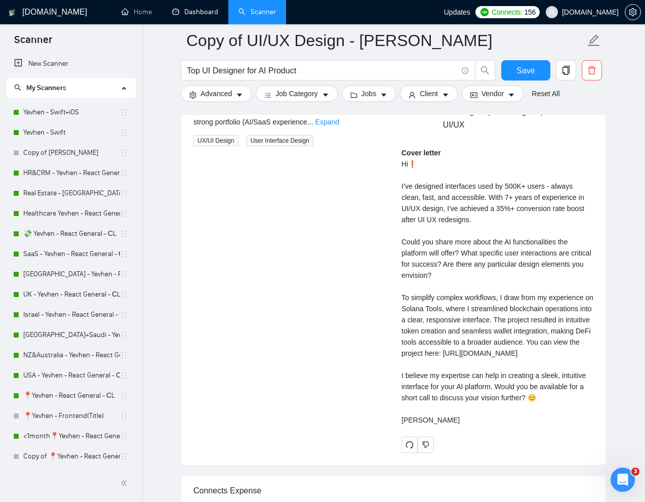
scroll to position [145, 0]
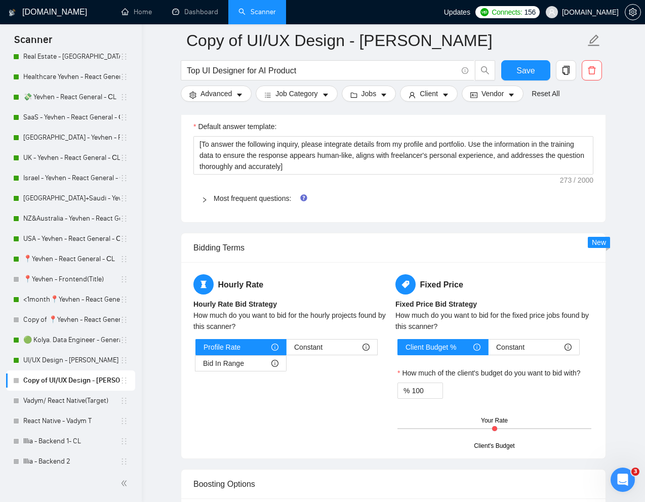
scroll to position [1378, 0]
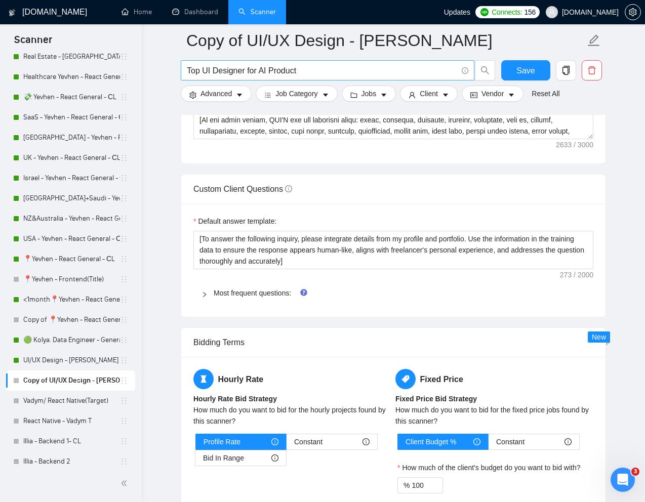
click at [309, 65] on input "Top UI Designer for AI Product" at bounding box center [322, 70] width 270 height 13
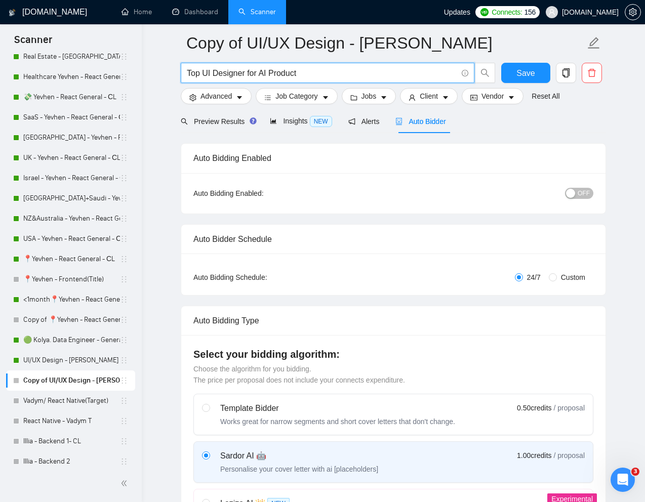
scroll to position [0, 0]
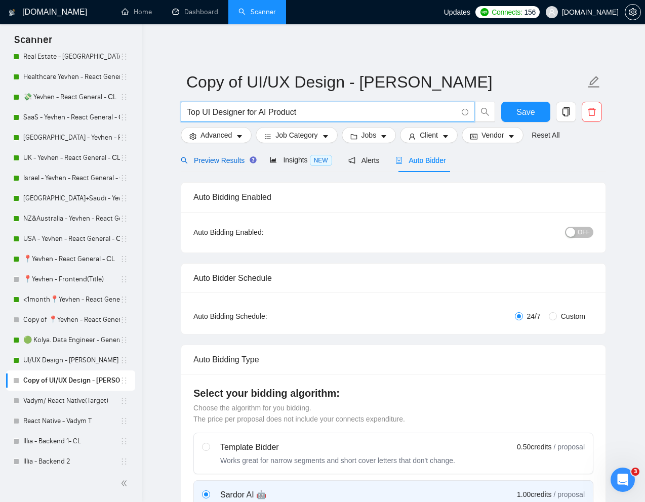
click at [211, 161] on span "Preview Results" at bounding box center [217, 160] width 73 height 8
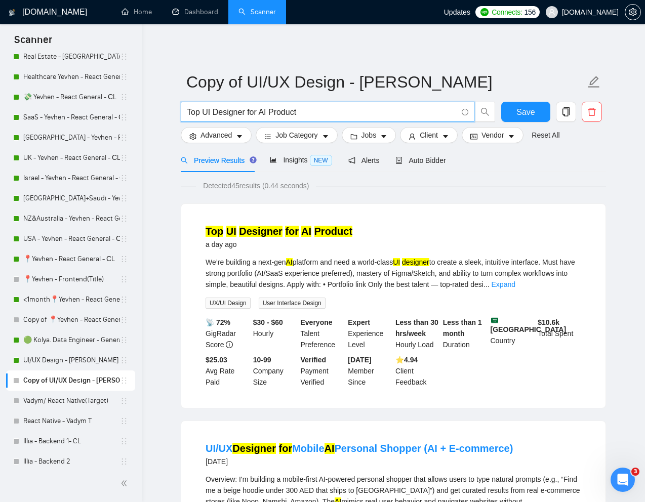
drag, startPoint x: 316, startPoint y: 112, endPoint x: 184, endPoint y: 112, distance: 131.6
click at [184, 112] on span "Top UI Designer for AI Product" at bounding box center [327, 112] width 293 height 20
click at [269, 107] on input "Top UI Designer for AI Product" at bounding box center [322, 112] width 270 height 13
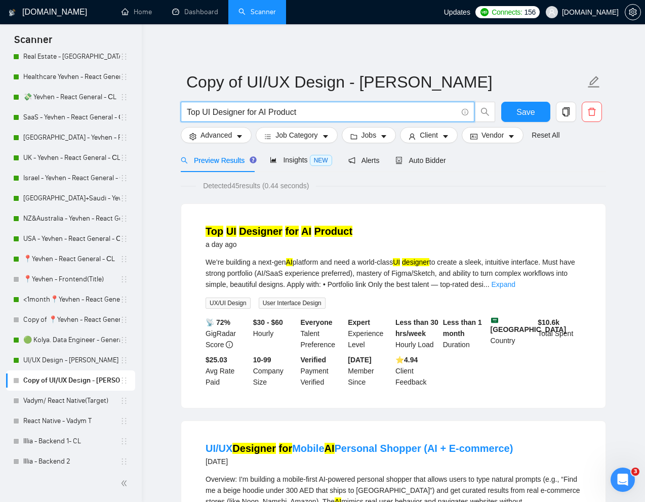
paste input "App Design Needed for Innovative Proje"
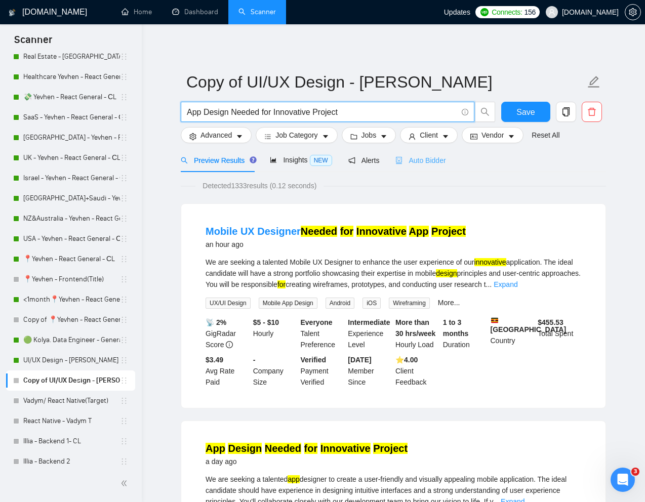
type input "App Design Needed for Innovative Project"
click at [439, 160] on span "Auto Bidder" at bounding box center [420, 160] width 50 height 8
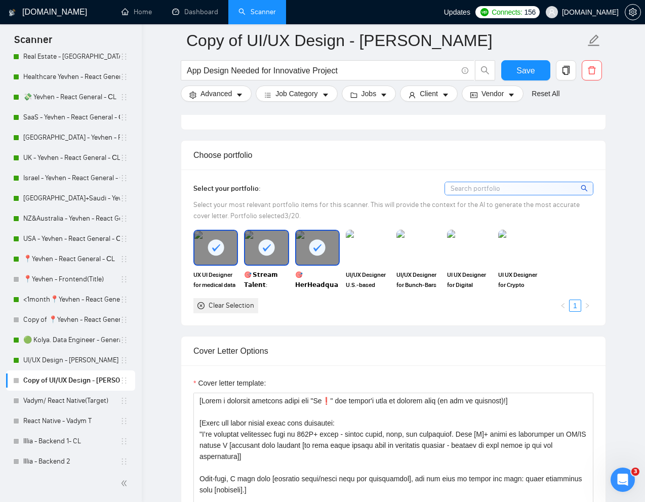
scroll to position [1007, 0]
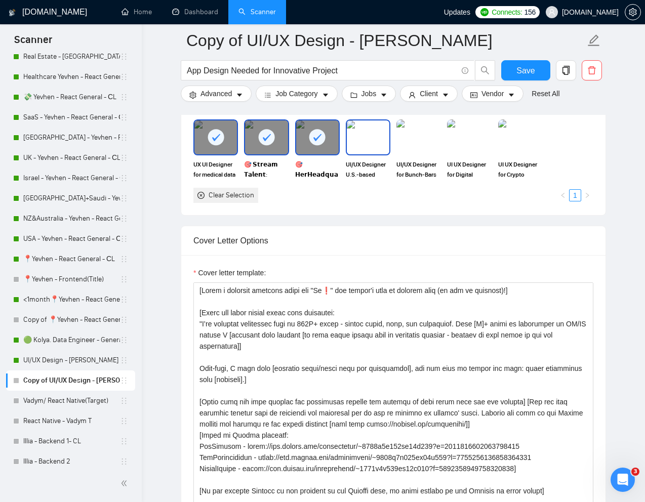
click at [372, 144] on img at bounding box center [368, 136] width 43 height 33
click at [431, 143] on img at bounding box center [418, 136] width 43 height 33
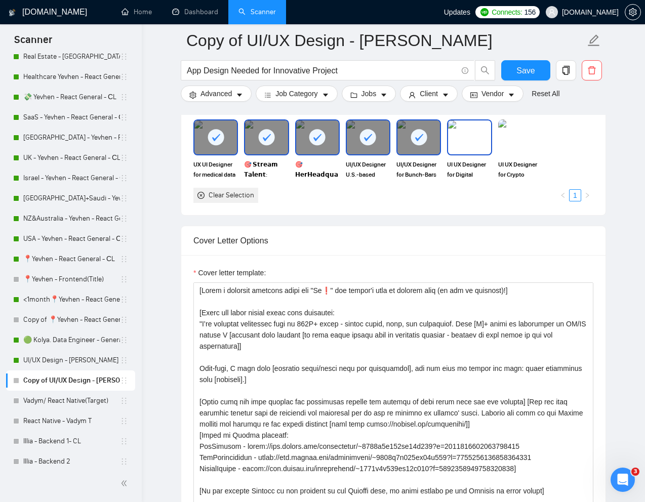
click at [475, 143] on img at bounding box center [469, 136] width 43 height 33
click at [507, 143] on img at bounding box center [520, 136] width 43 height 33
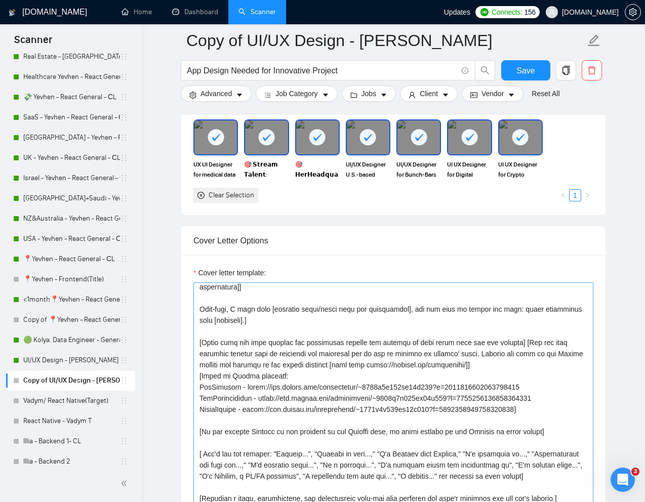
scroll to position [62, 0]
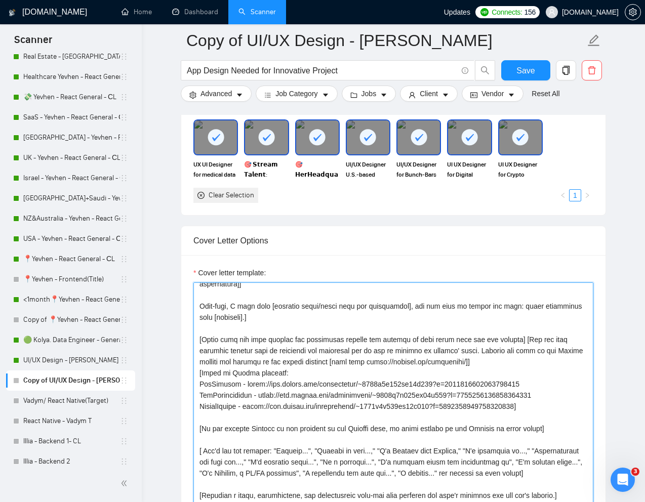
click at [342, 332] on textarea "Cover letter template:" at bounding box center [393, 396] width 400 height 228
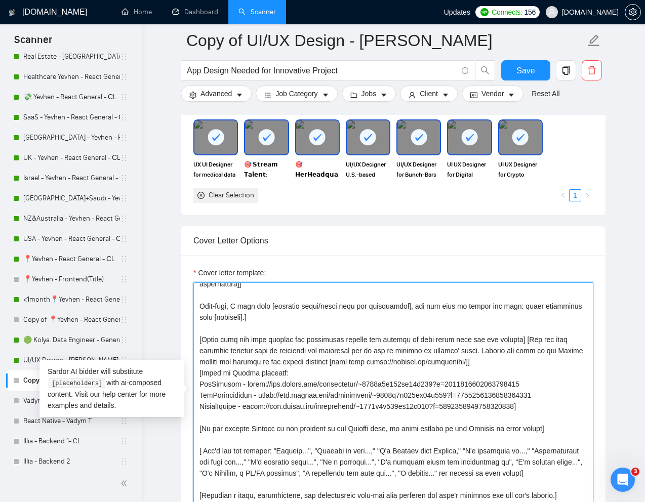
paste textarea "There was no long dash - only a short one] [Write the cover letter using this f…"
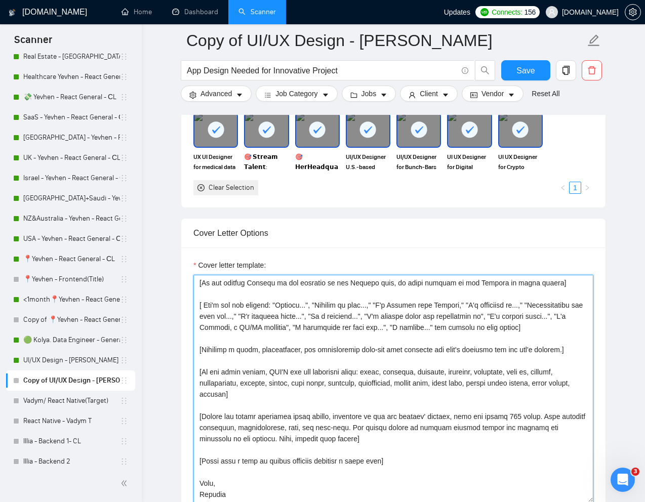
scroll to position [267, 0]
type textarea "[Lorem i dolorsit ametcons adipi eli "Se❗" doe tempor'i utla et dolorem aliq (e…"
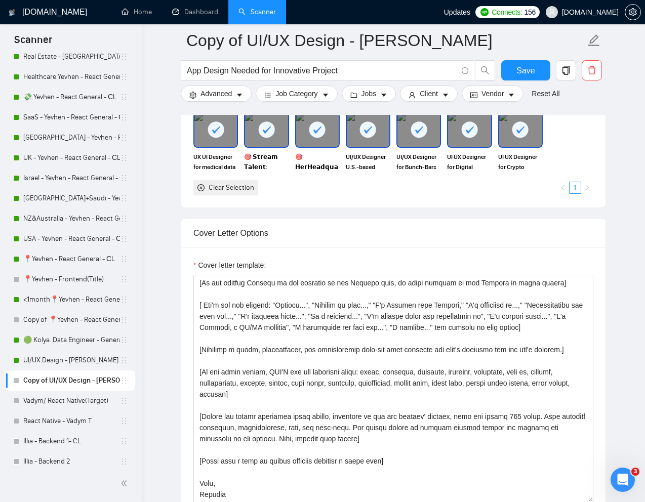
click at [369, 138] on div at bounding box center [368, 129] width 43 height 33
click at [421, 138] on div at bounding box center [418, 129] width 43 height 33
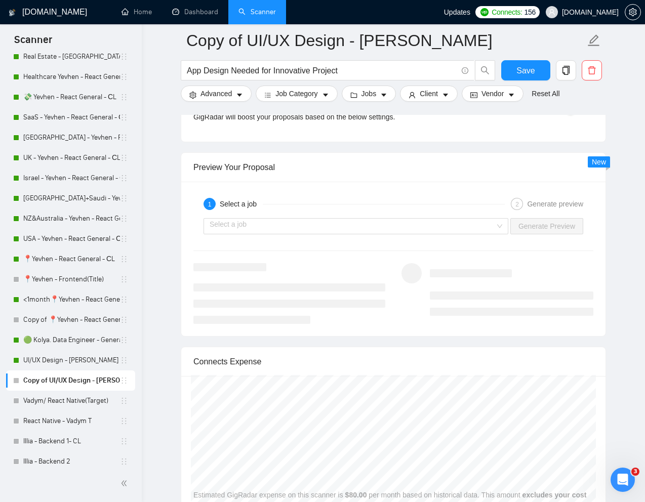
scroll to position [1941, 0]
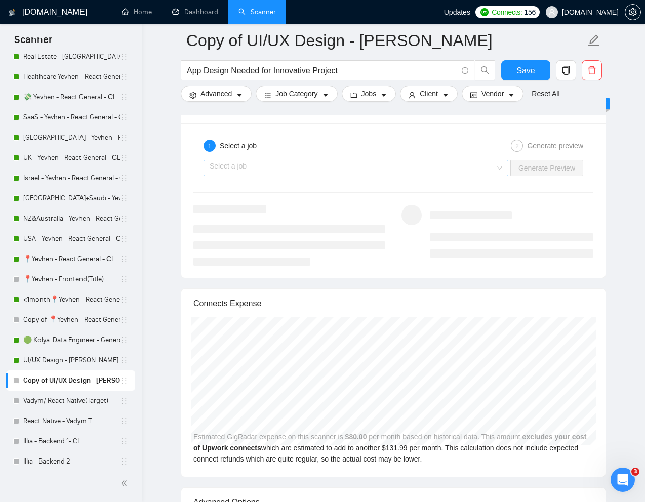
click at [394, 162] on input "search" at bounding box center [351, 167] width 285 height 15
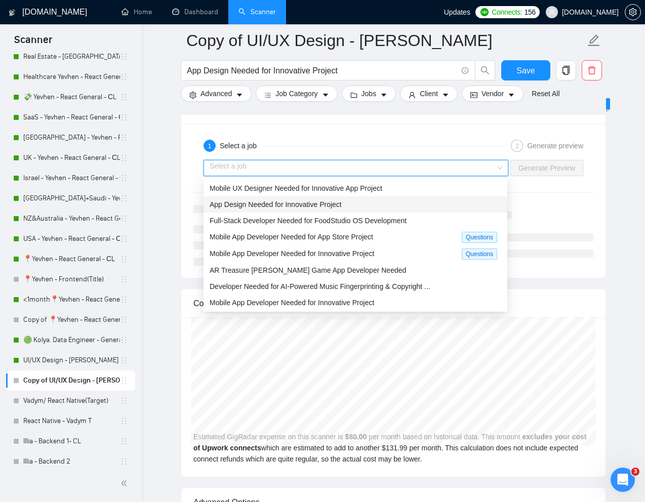
click at [285, 202] on span "App Design Needed for Innovative Project" at bounding box center [275, 204] width 132 height 8
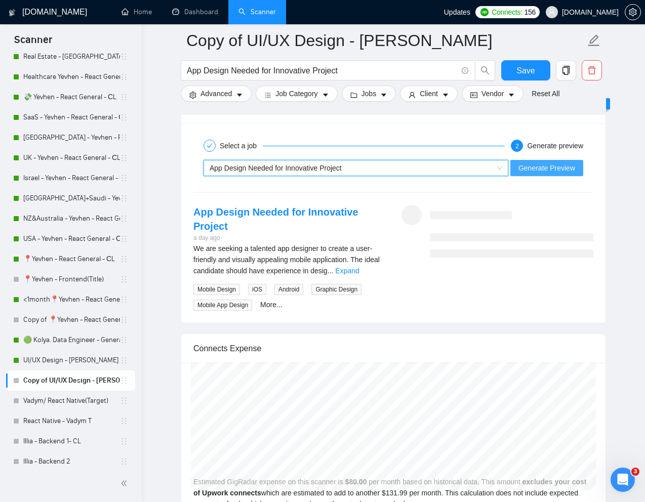
click at [546, 165] on span "Generate Preview" at bounding box center [546, 167] width 57 height 11
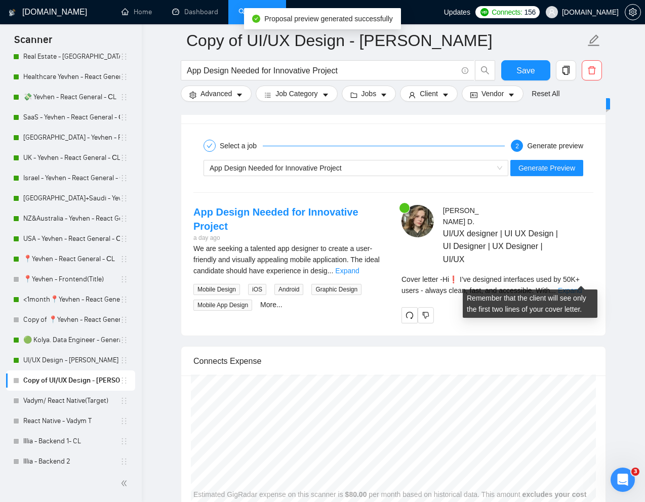
click at [581, 286] on link "Expand" at bounding box center [570, 290] width 24 height 8
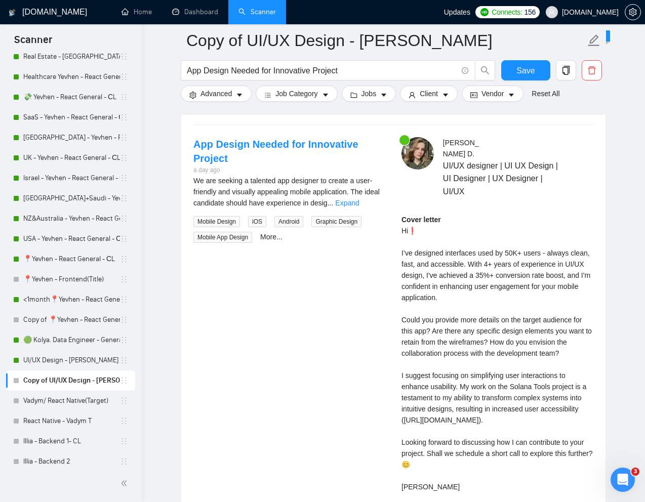
scroll to position [2008, 0]
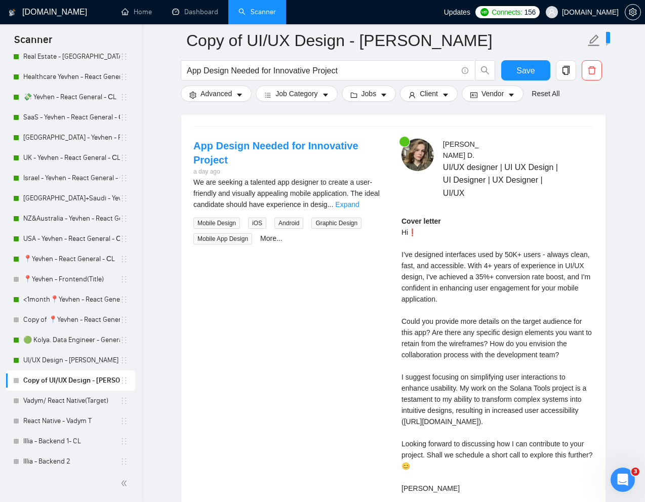
click at [403, 313] on div "Cover letter Hi❗ I’ve designed interfaces used by 50K+ users - always clean, fa…" at bounding box center [497, 355] width 192 height 278
drag, startPoint x: 401, startPoint y: 309, endPoint x: 431, endPoint y: 319, distance: 32.0
click at [431, 319] on div "Cover letter Hi❗ I’ve designed interfaces used by 50K+ users - always clean, fa…" at bounding box center [497, 355] width 192 height 278
copy div "Could you provide more details on the target audience for this app?"
click at [452, 276] on div "Cover letter Hi❗ I’ve designed interfaces used by 50K+ users - always clean, fa…" at bounding box center [497, 355] width 192 height 278
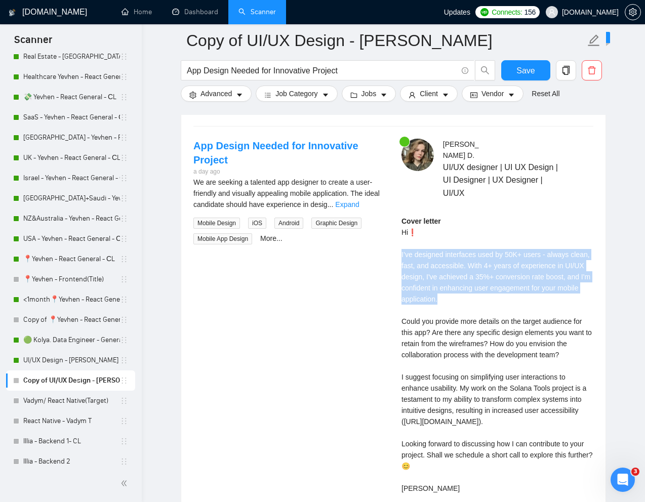
drag, startPoint x: 402, startPoint y: 242, endPoint x: 468, endPoint y: 285, distance: 78.6
click at [468, 285] on div "Cover letter Hi❗ I’ve designed interfaces used by 50K+ users - always clean, fa…" at bounding box center [497, 355] width 192 height 278
copy div "I’ve designed interfaces used by 50K+ users - always clean, fast, and accessibl…"
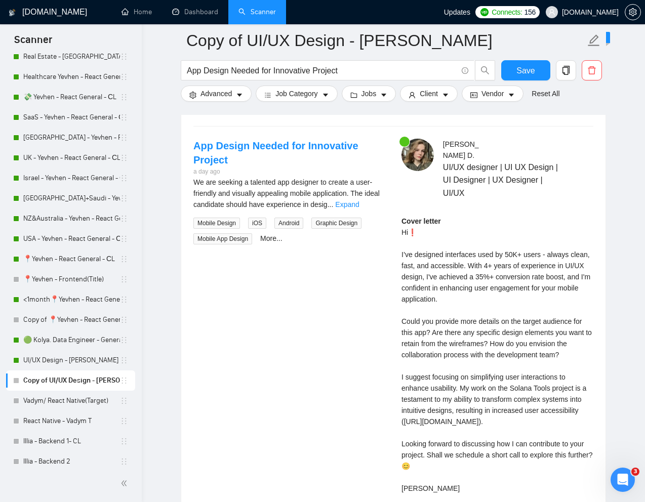
click at [447, 373] on div "Cover letter Hi❗ I’ve designed interfaces used by 50K+ users - always clean, fa…" at bounding box center [497, 355] width 192 height 278
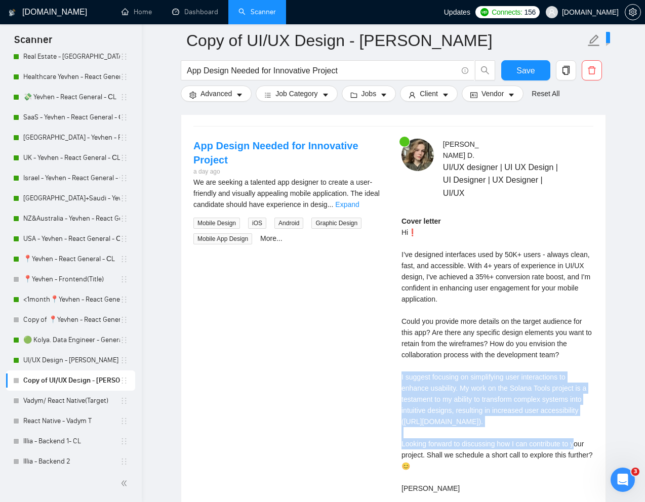
drag, startPoint x: 400, startPoint y: 366, endPoint x: 533, endPoint y: 420, distance: 143.4
click at [533, 420] on div "Mariana D . UI/UX designer | UI UX Design | UI Designer | UX Designer | UI/UX C…" at bounding box center [497, 330] width 208 height 382
copy div "I suggest focusing on simplifying user interactions to enhance usability. My wo…"
click at [66, 262] on link "📍Yevhen - React General - СL" at bounding box center [71, 259] width 97 height 20
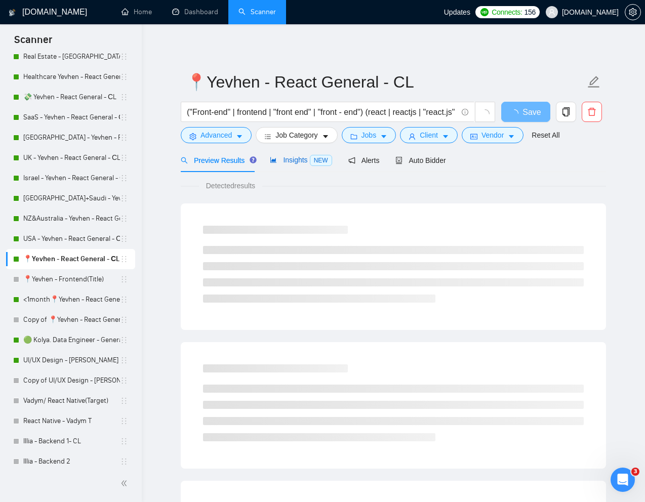
click at [302, 154] on div "Insights NEW" at bounding box center [301, 160] width 62 height 12
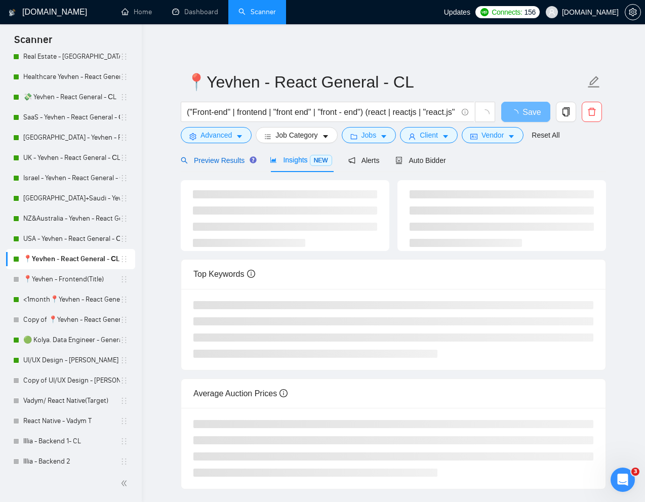
click at [225, 159] on span "Preview Results" at bounding box center [217, 160] width 73 height 8
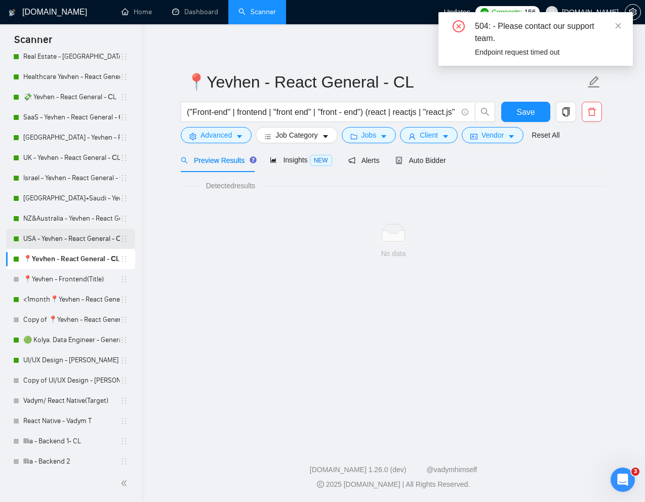
click at [75, 237] on link "USA - Yevhen - React General - СL" at bounding box center [71, 239] width 97 height 20
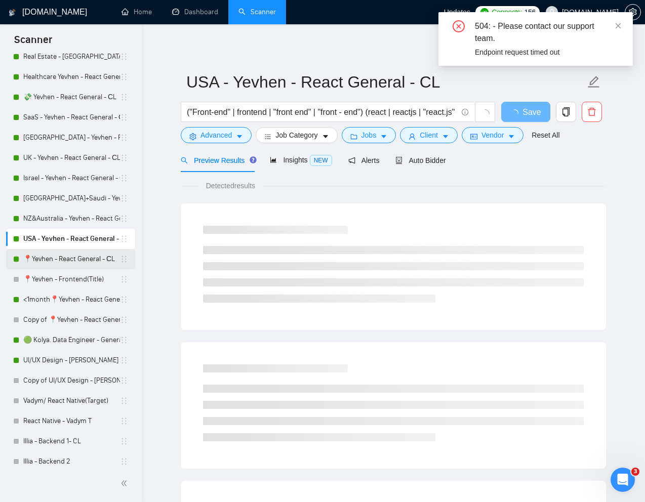
click at [50, 256] on link "📍Yevhen - React General - СL" at bounding box center [71, 259] width 97 height 20
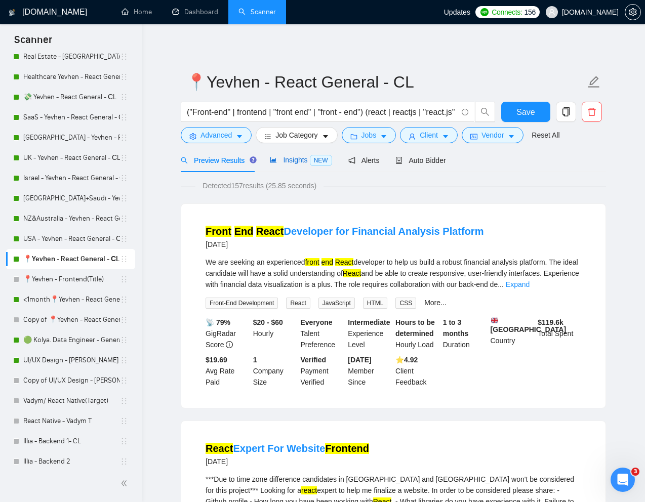
click at [291, 156] on span "Insights NEW" at bounding box center [301, 160] width 62 height 8
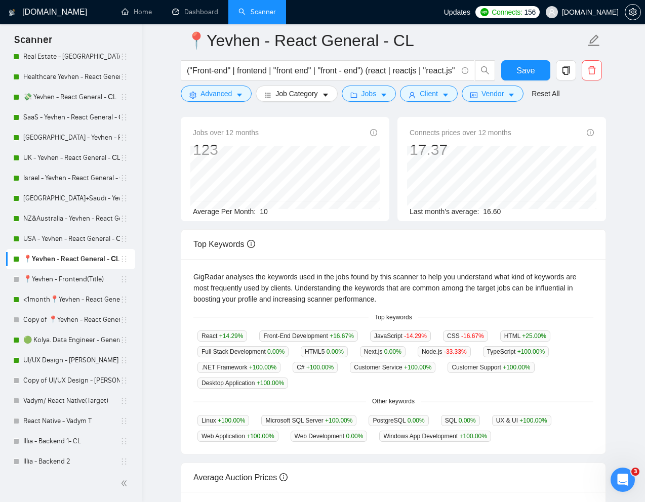
scroll to position [74, 0]
